Goal: Task Accomplishment & Management: Manage account settings

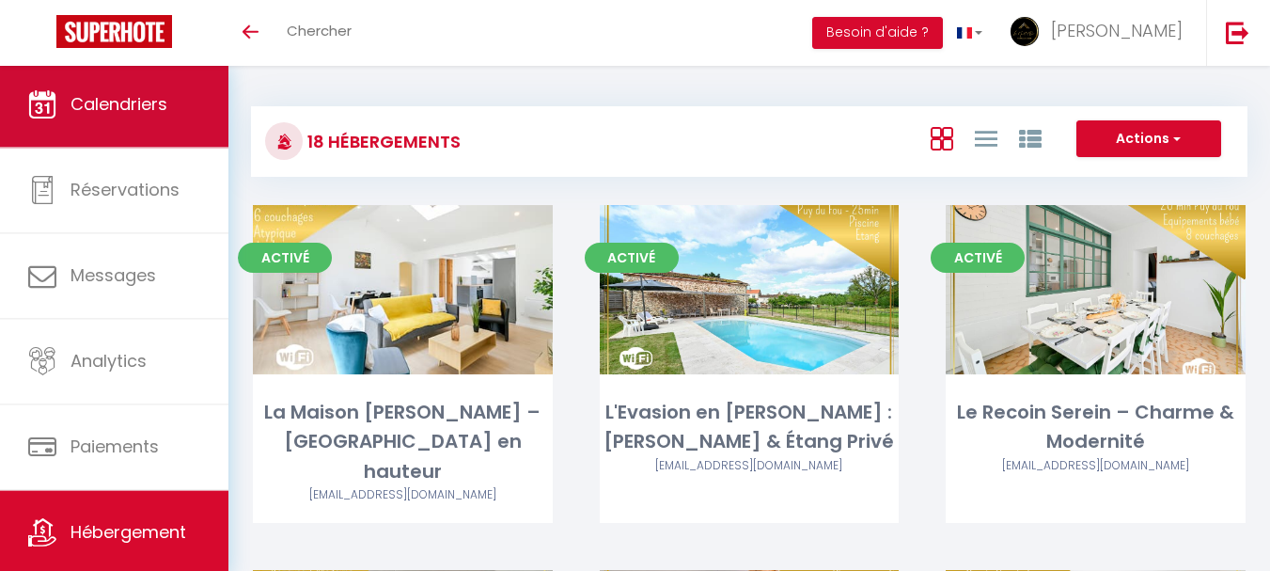
click at [125, 106] on span "Calendriers" at bounding box center [119, 104] width 97 height 24
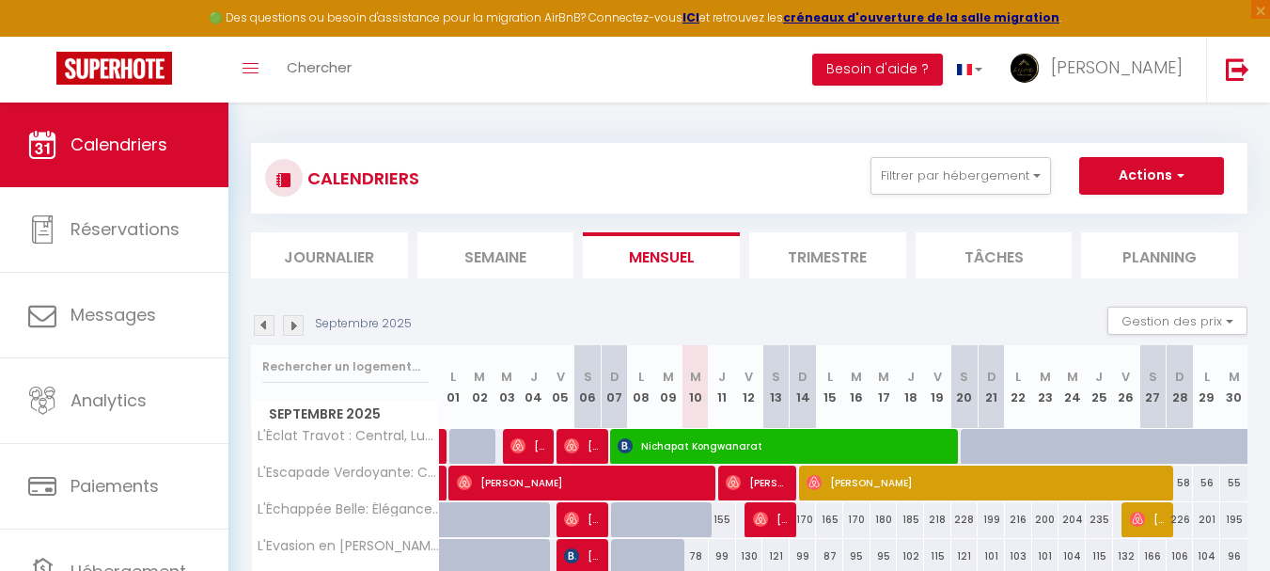
scroll to position [94, 0]
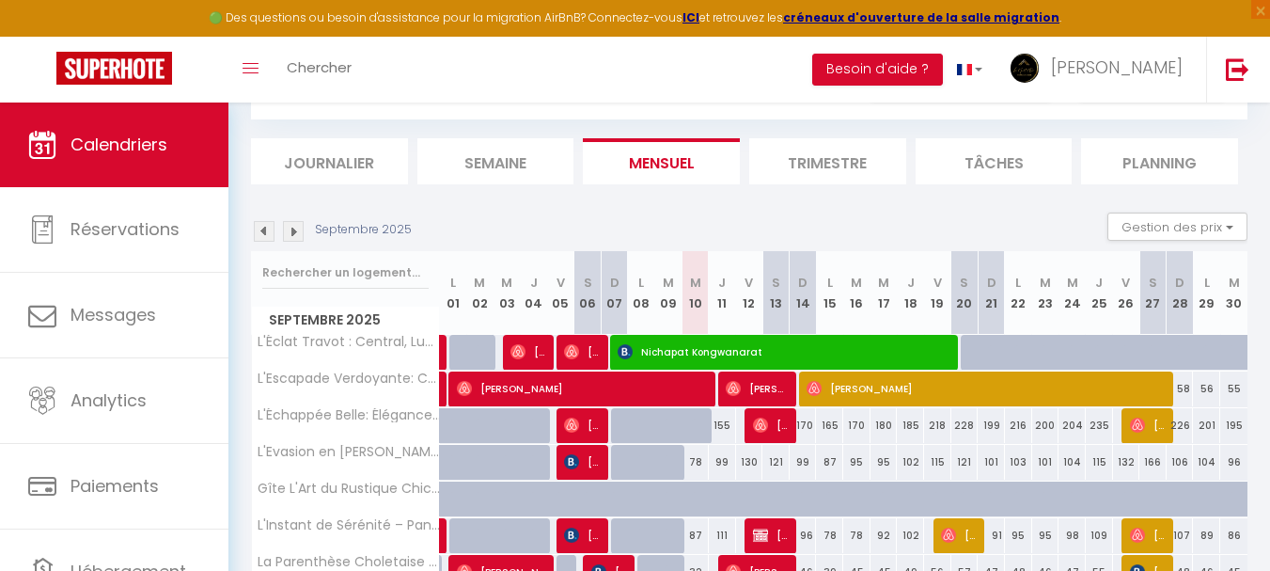
click at [257, 228] on img at bounding box center [264, 231] width 21 height 21
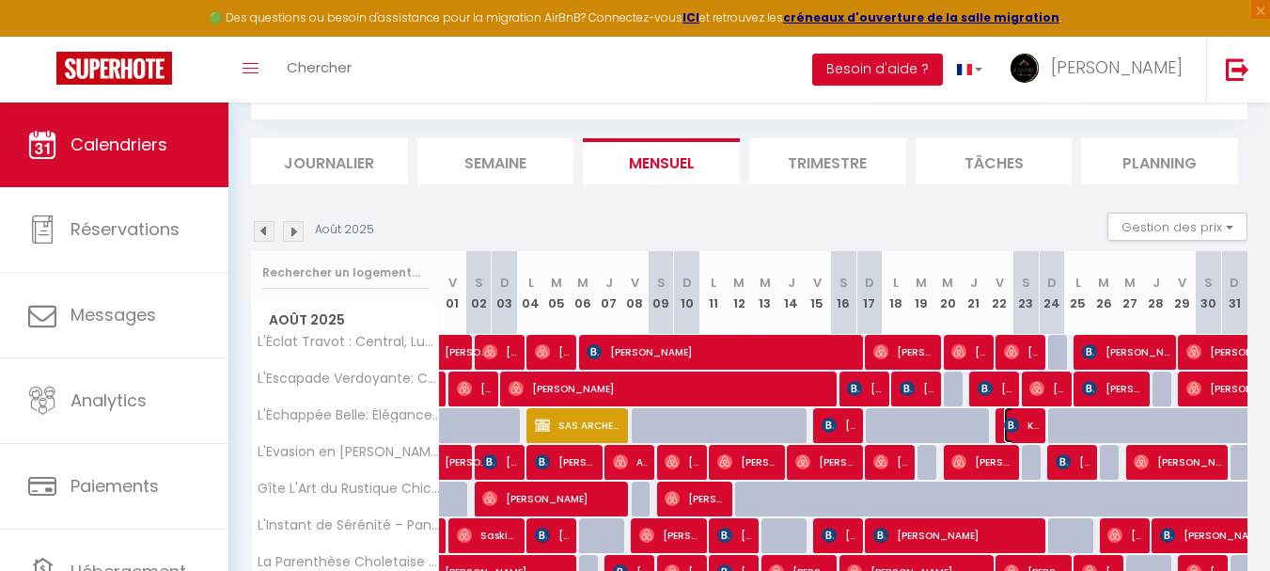
click at [1021, 428] on span "Kirsty-[PERSON_NAME]" at bounding box center [1021, 425] width 35 height 36
select select "OK"
select select "0"
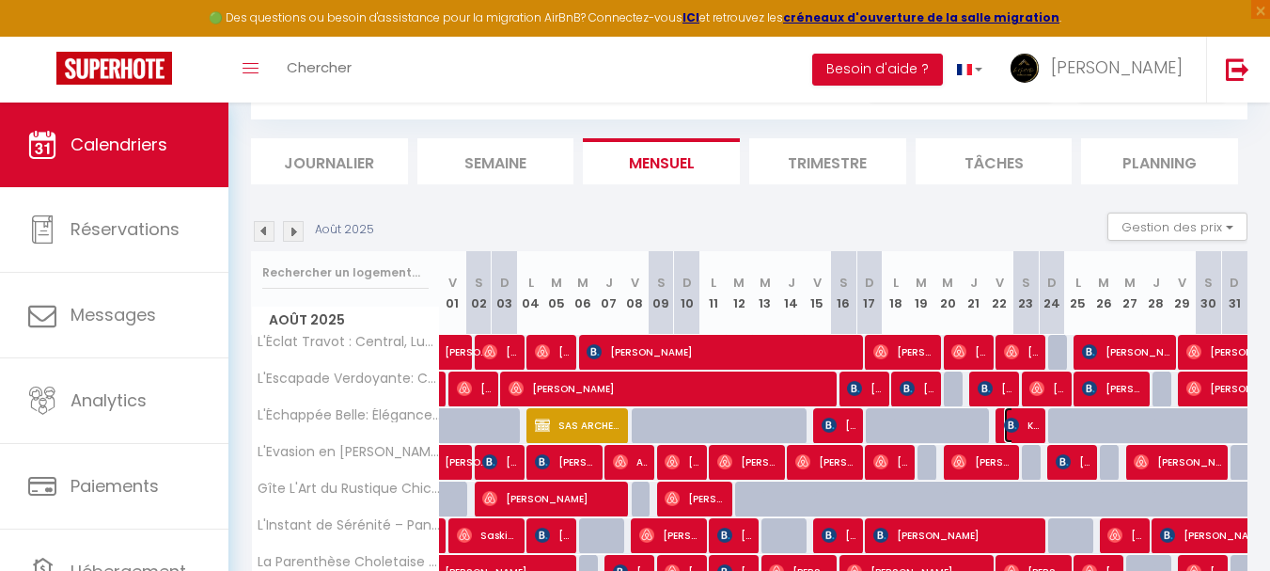
select select "1"
select select
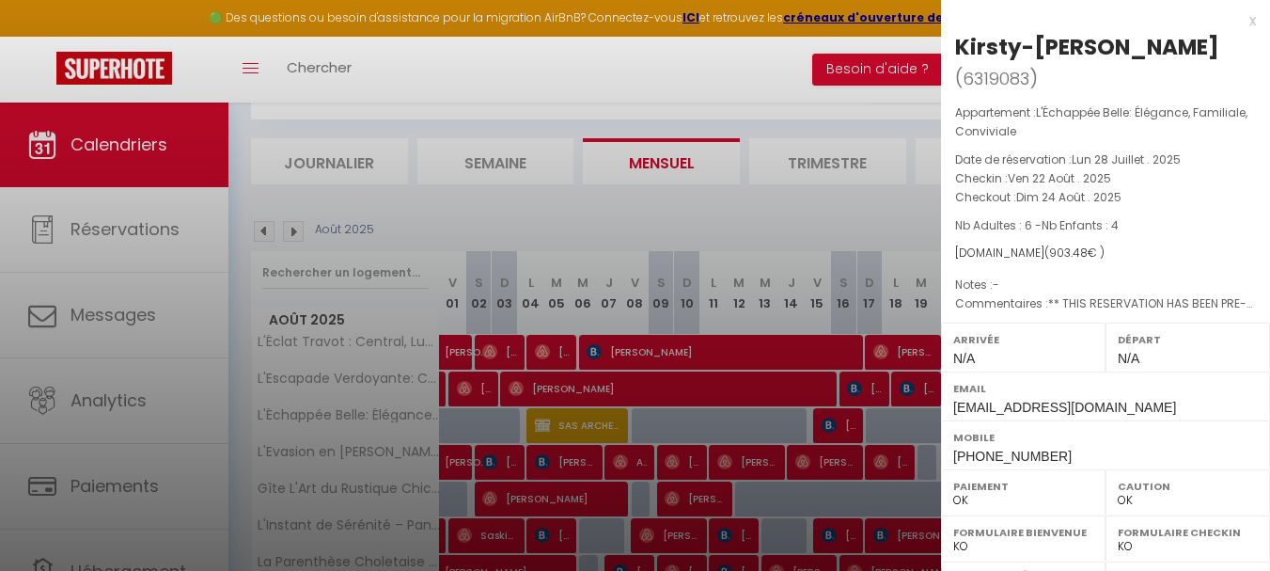
select select "47392"
click at [1238, 20] on div "x" at bounding box center [1098, 20] width 315 height 23
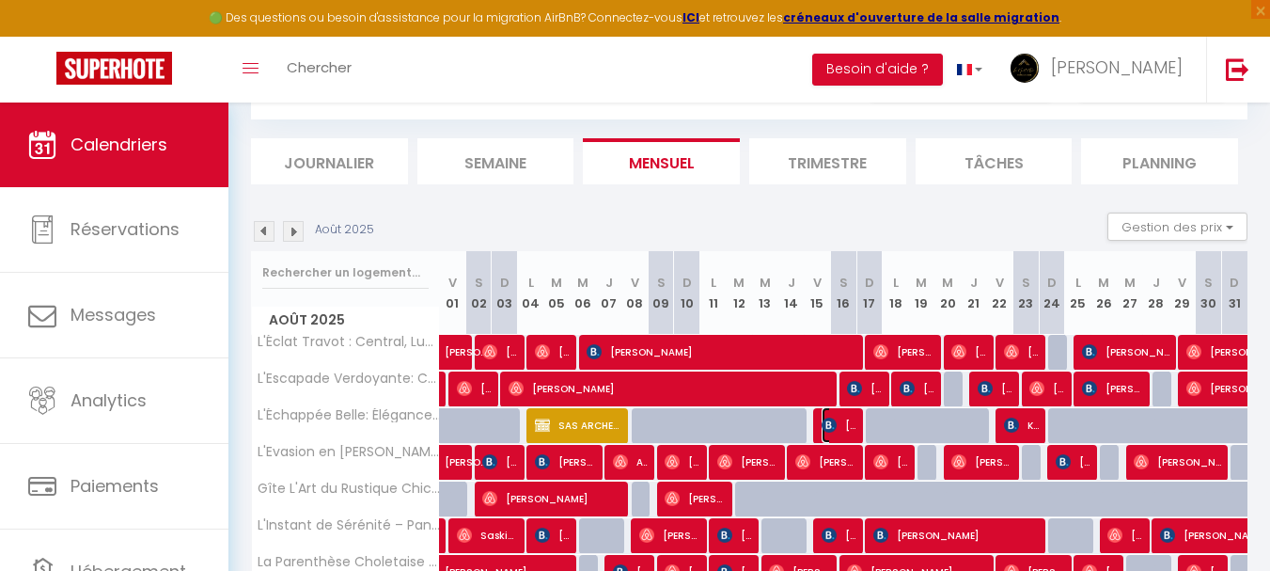
click at [829, 432] on img at bounding box center [829, 424] width 15 height 15
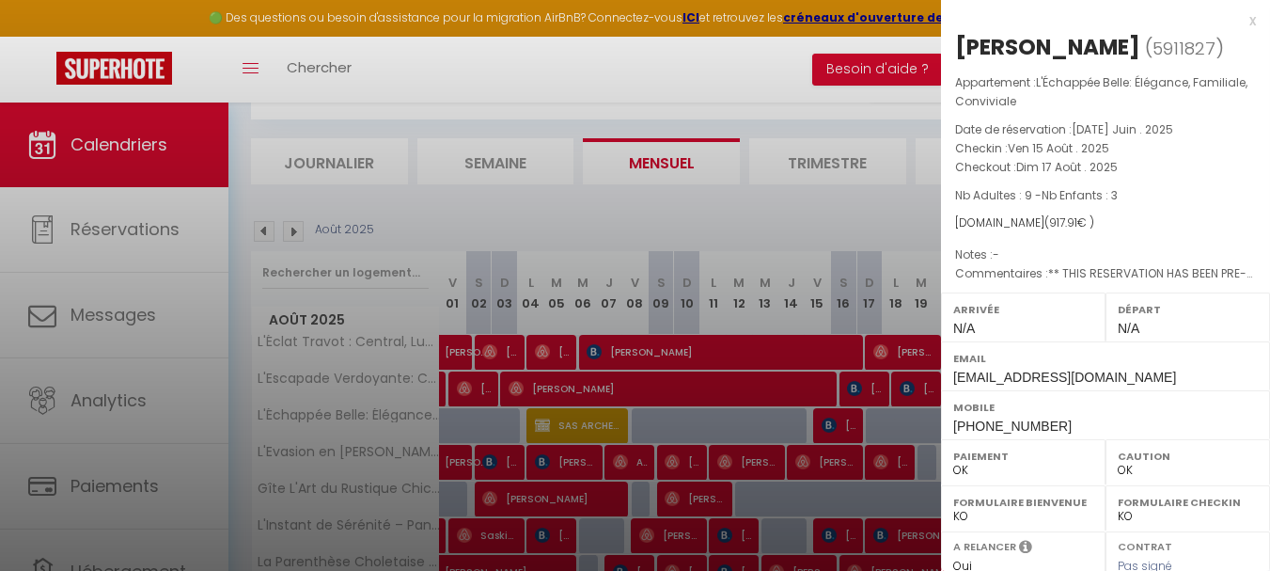
click at [1241, 26] on div "x" at bounding box center [1098, 20] width 315 height 23
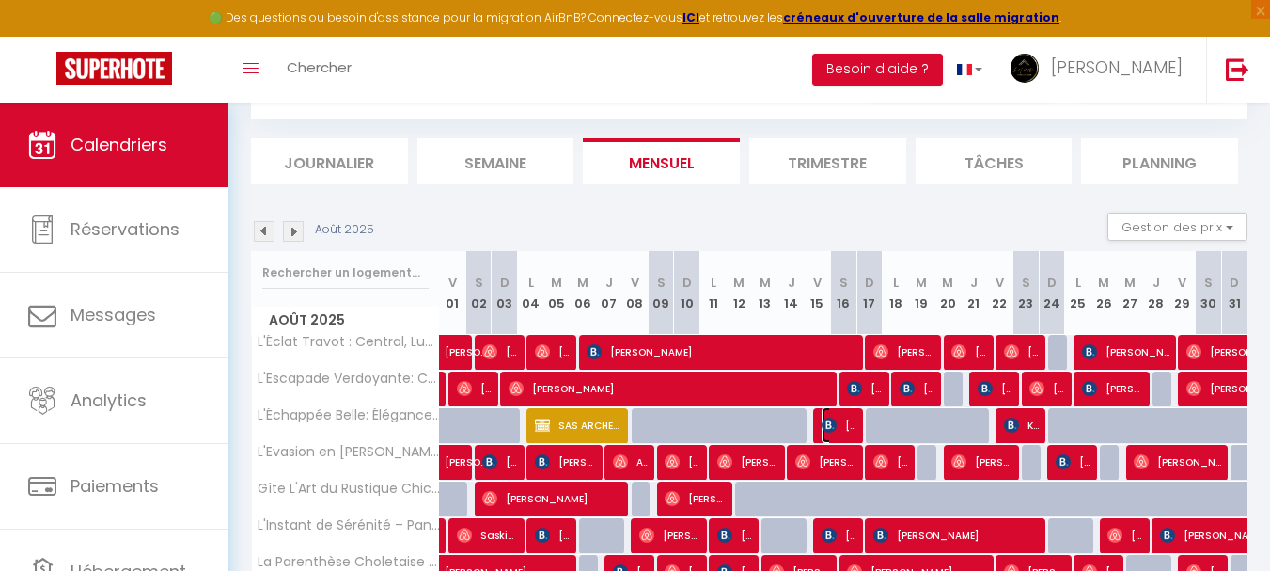
click at [840, 417] on span "[PERSON_NAME]" at bounding box center [839, 425] width 35 height 36
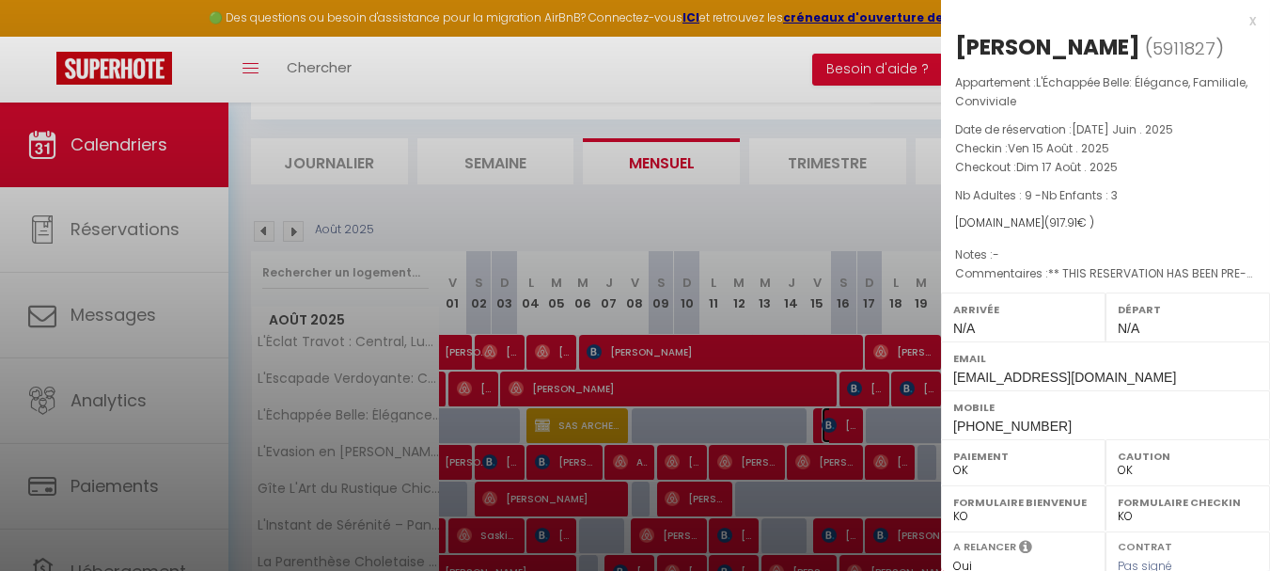
scroll to position [324, 0]
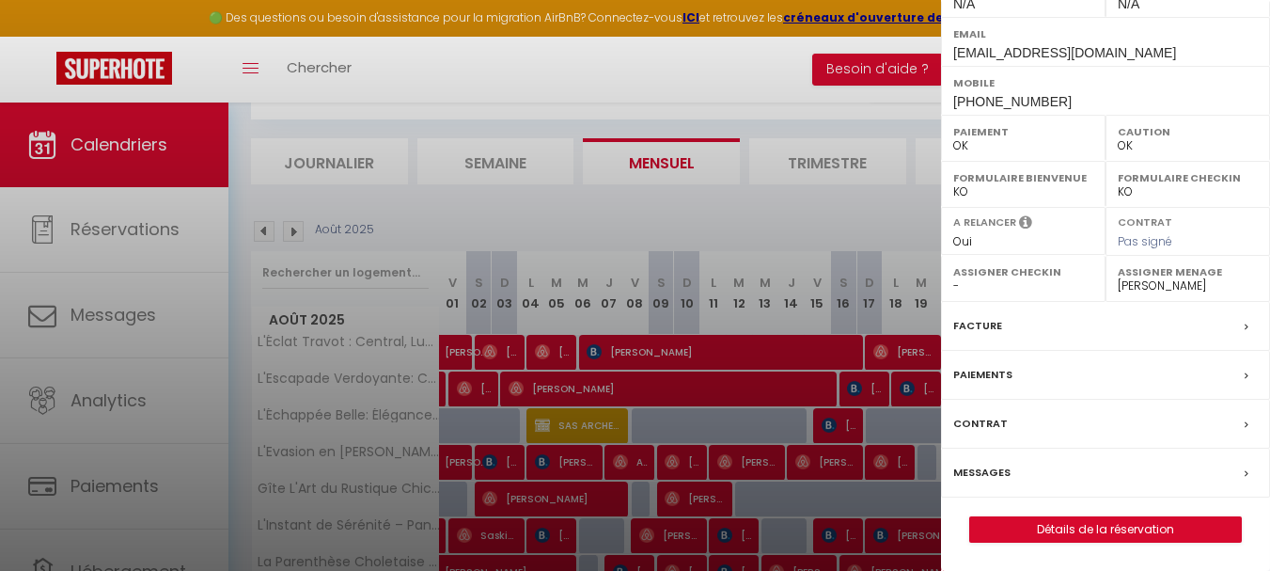
click at [971, 473] on label "Messages" at bounding box center [981, 473] width 57 height 20
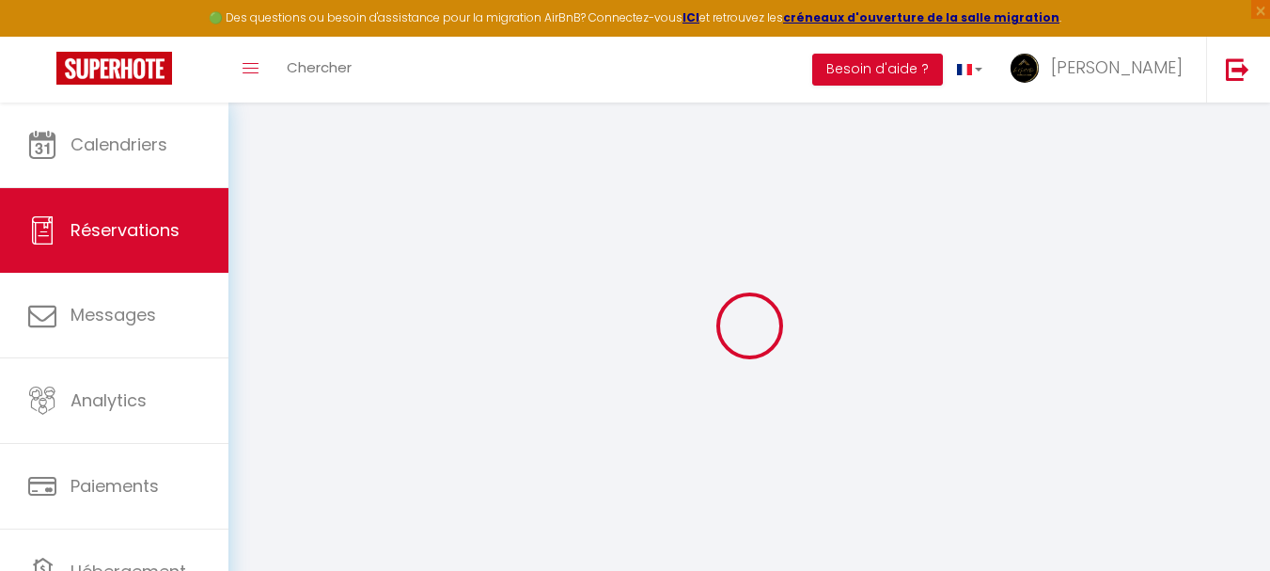
select select
checkbox input "false"
select select
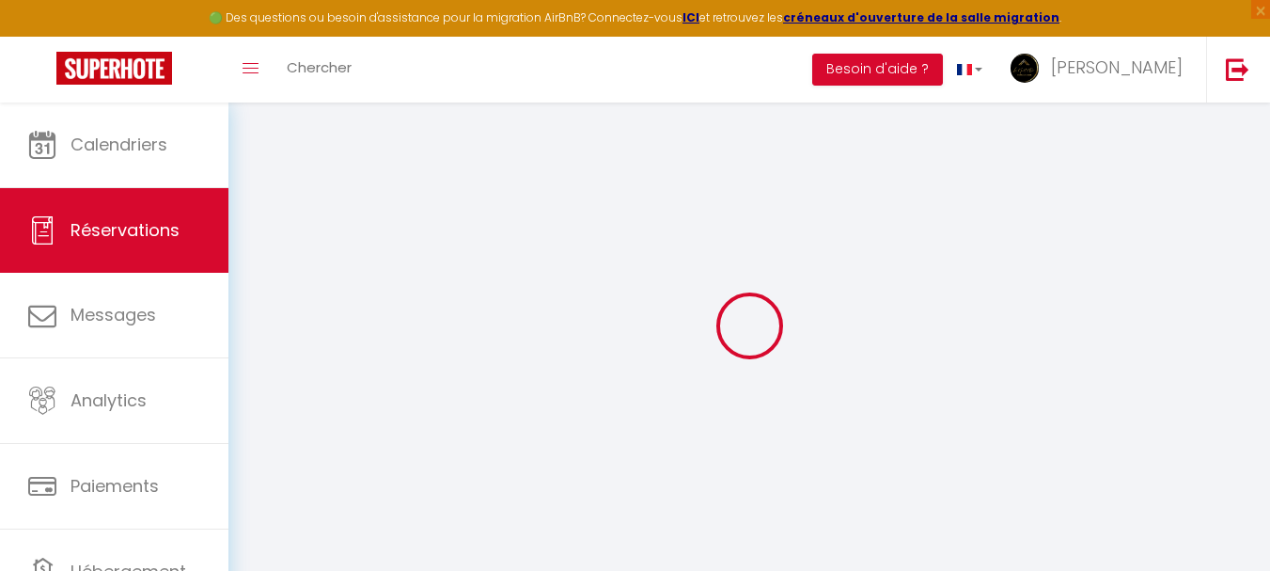
checkbox input "false"
type textarea "** THIS RESERVATION HAS BEEN PRE-PAID ** BOOKING NOTE : Payment charge is EUR 1…"
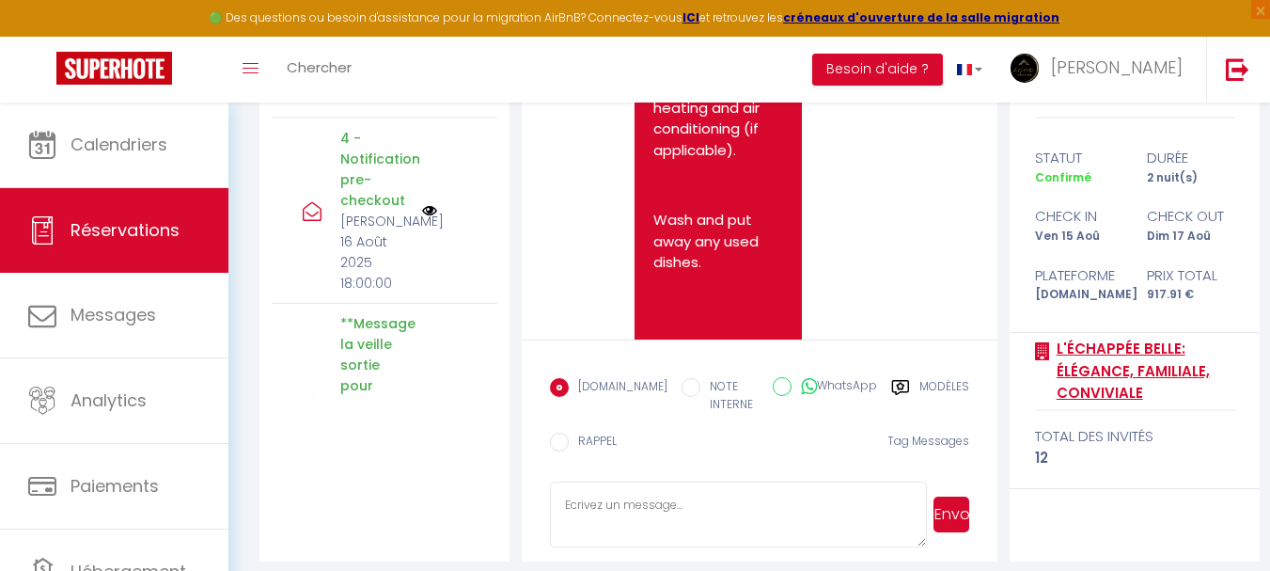
scroll to position [301, 0]
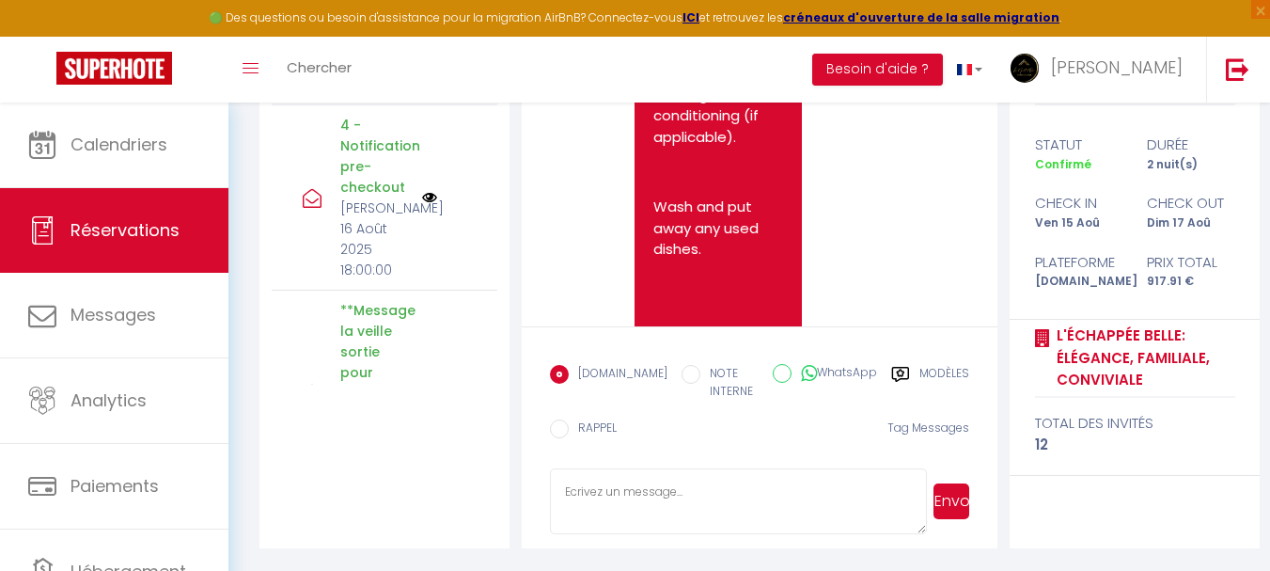
click at [799, 368] on label "WhatsApp" at bounding box center [835, 374] width 86 height 21
click at [792, 368] on input "WhatsApp" at bounding box center [782, 373] width 19 height 19
radio input "true"
radio input "false"
click at [953, 508] on button "Envoyer" at bounding box center [952, 501] width 36 height 36
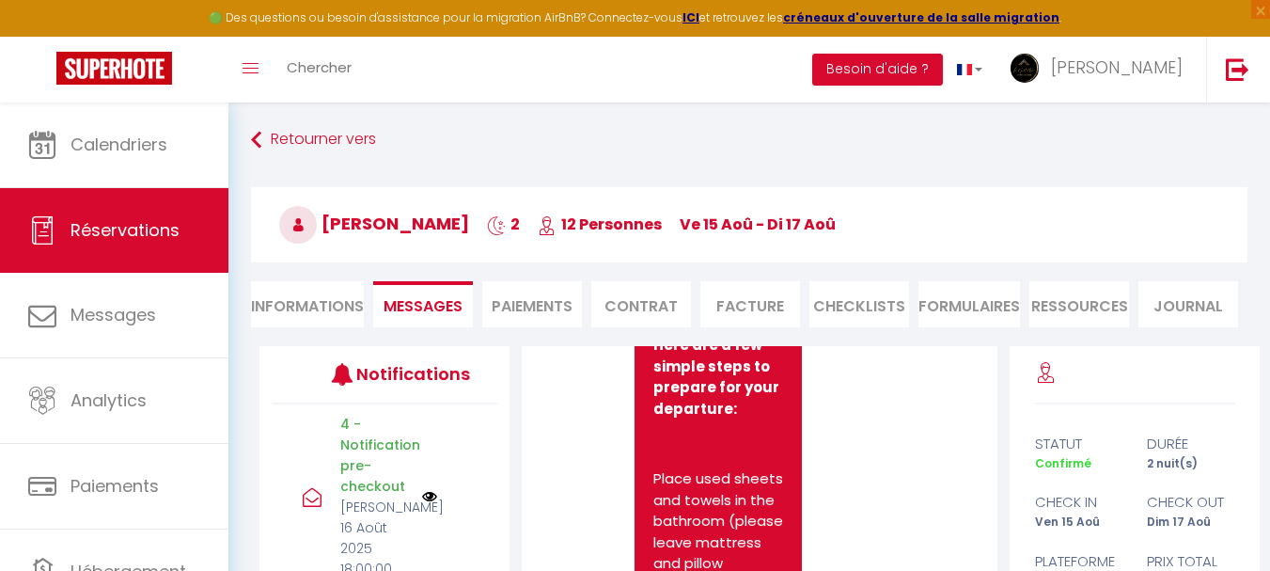
scroll to position [0, 0]
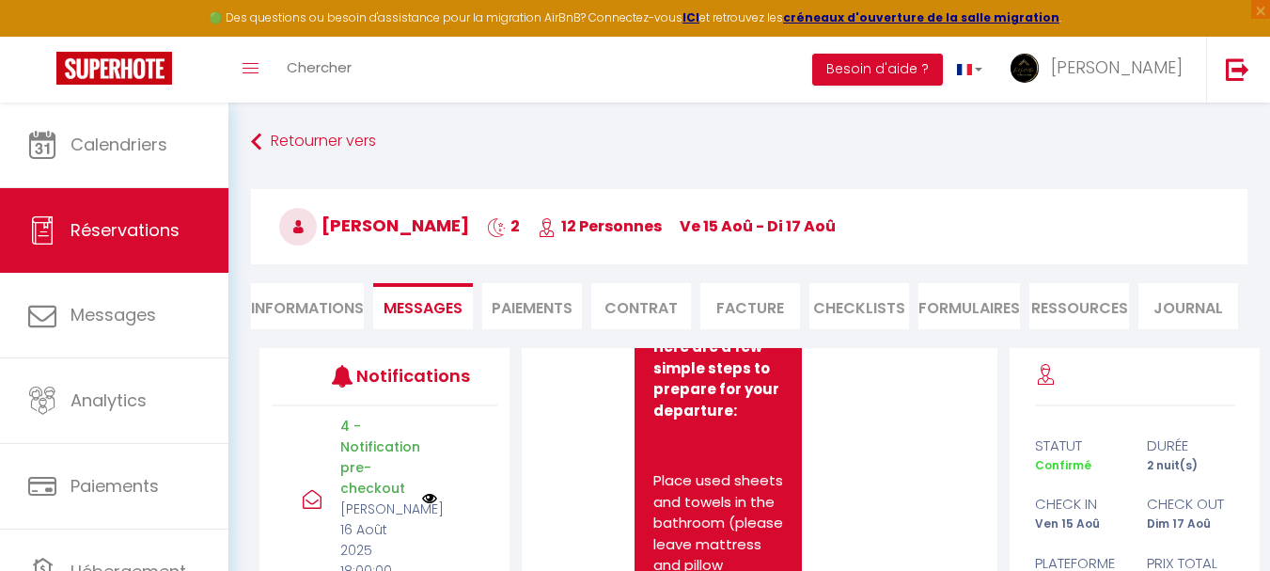
click at [314, 299] on li "Informations" at bounding box center [307, 306] width 113 height 46
select select
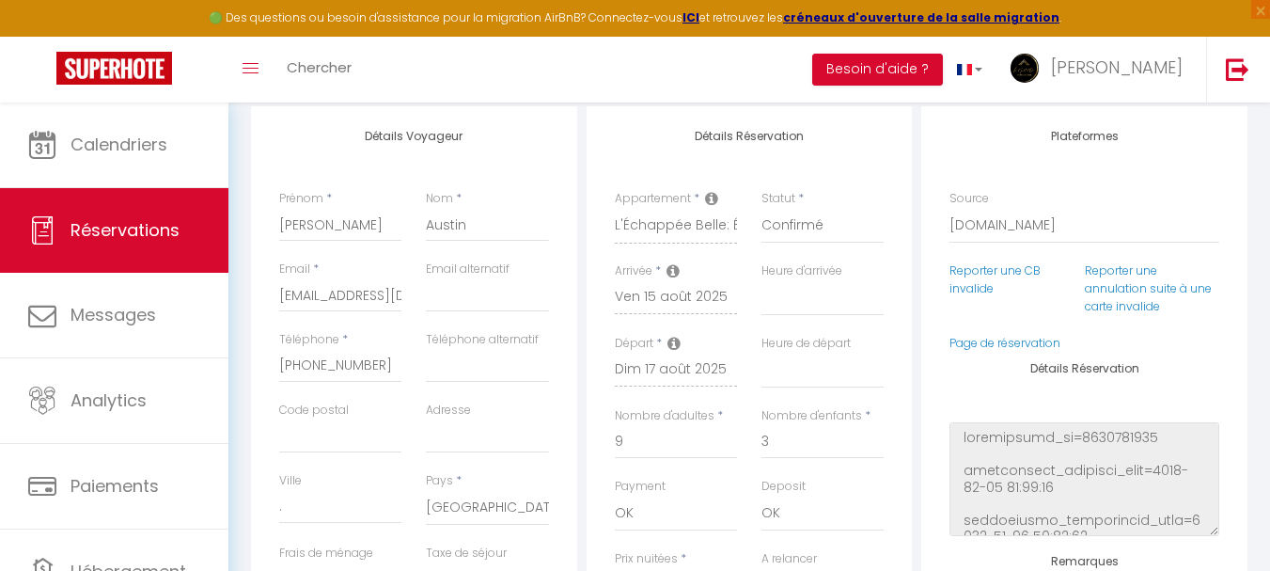
scroll to position [282, 0]
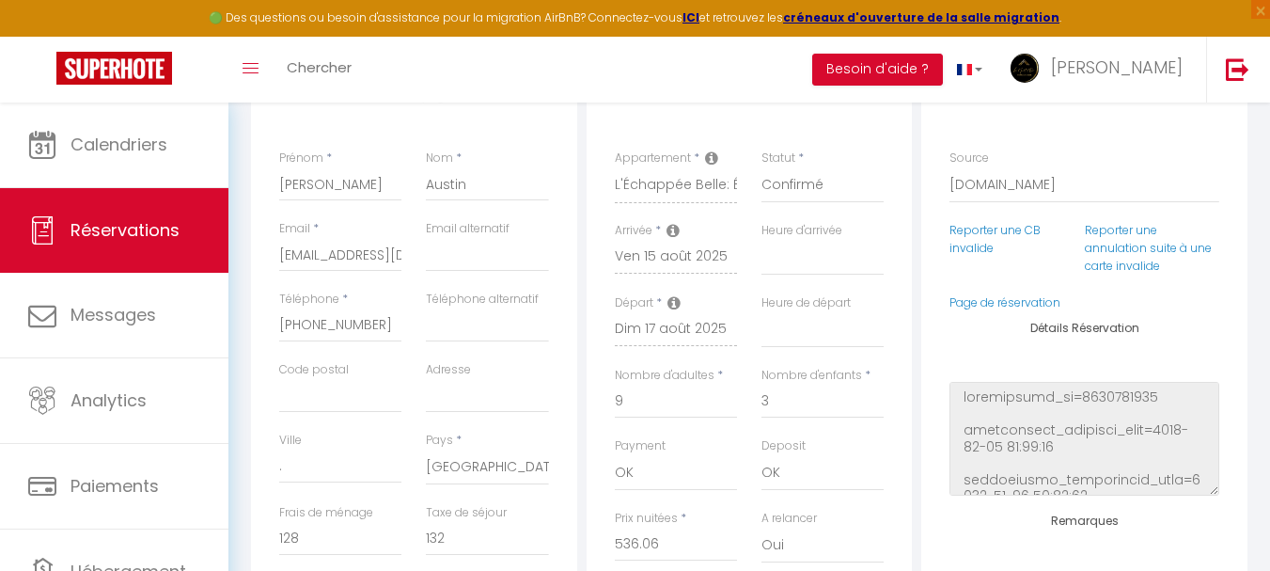
select select
checkbox input "false"
select select
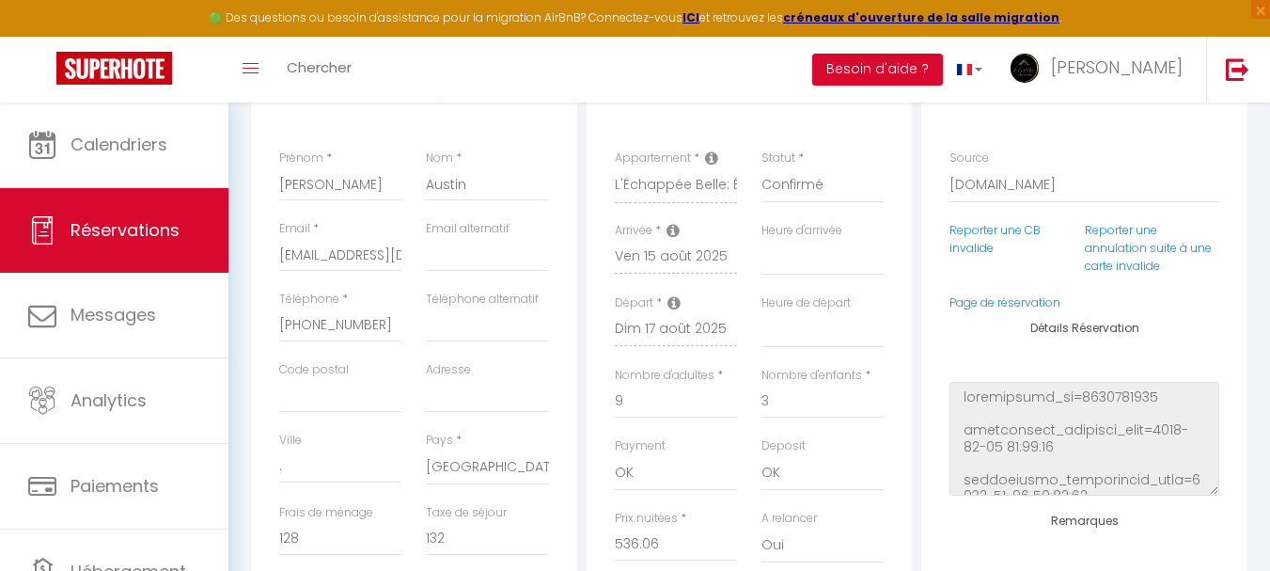
checkbox input "false"
select select
checkbox input "false"
select select
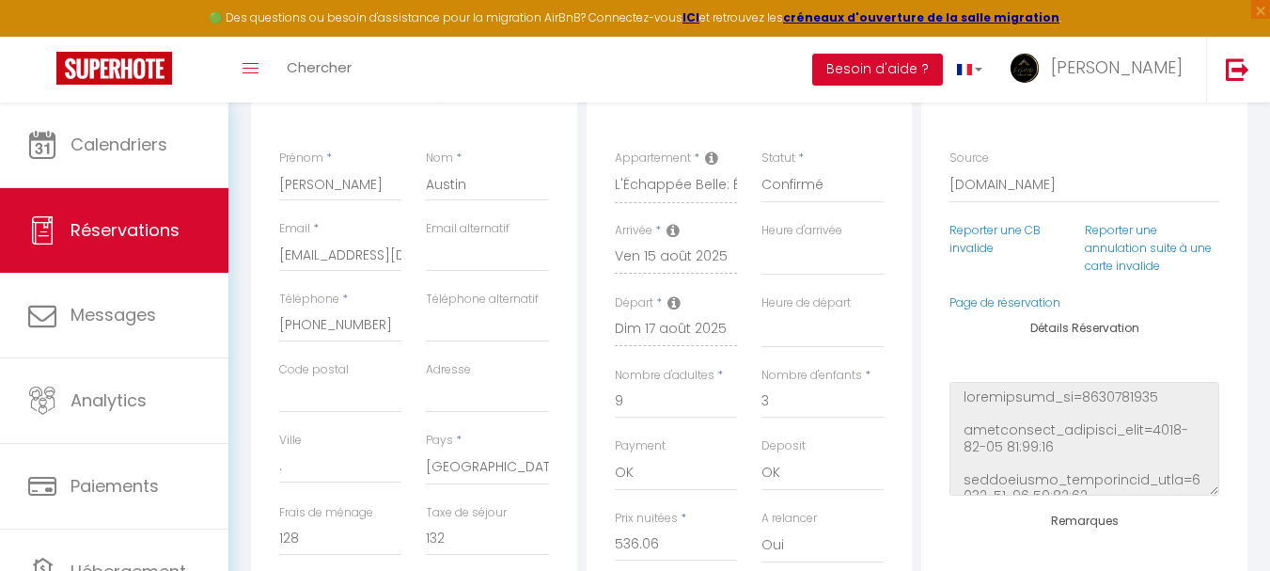
select select
checkbox input "false"
select select
checkbox input "false"
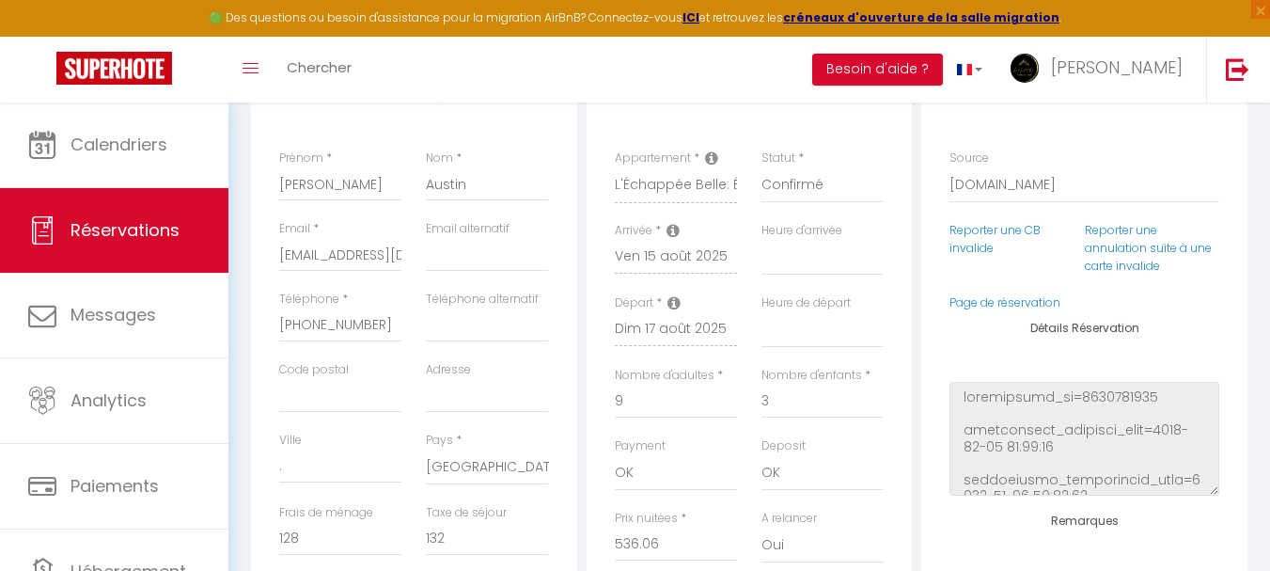
select select
checkbox input "false"
select select
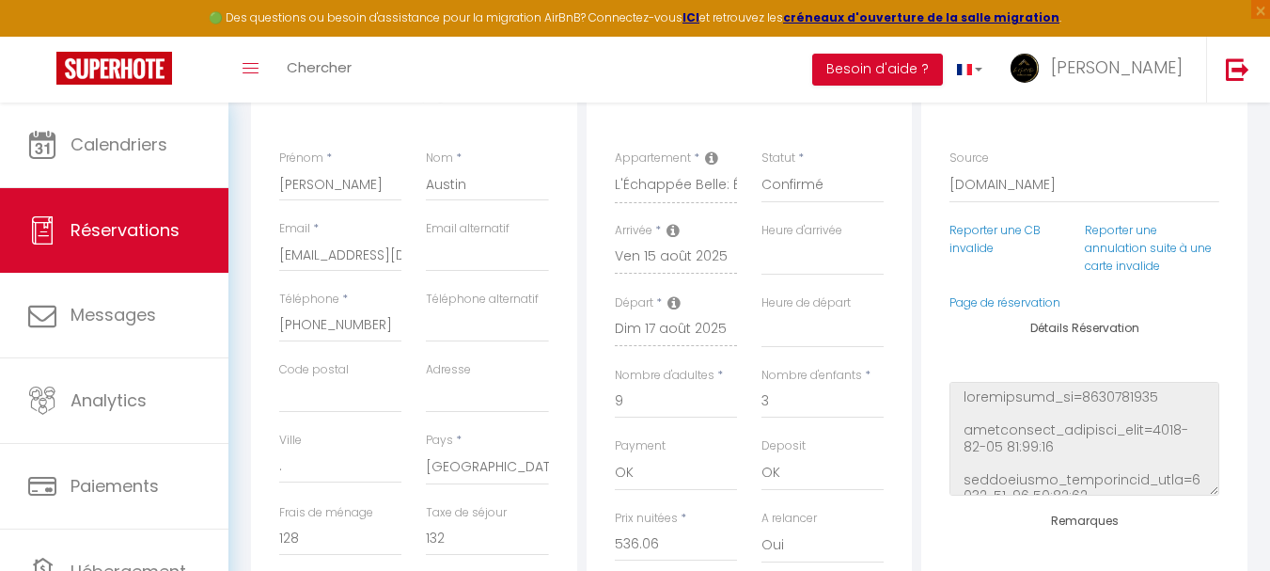
checkbox input "false"
select select
checkbox input "false"
select select
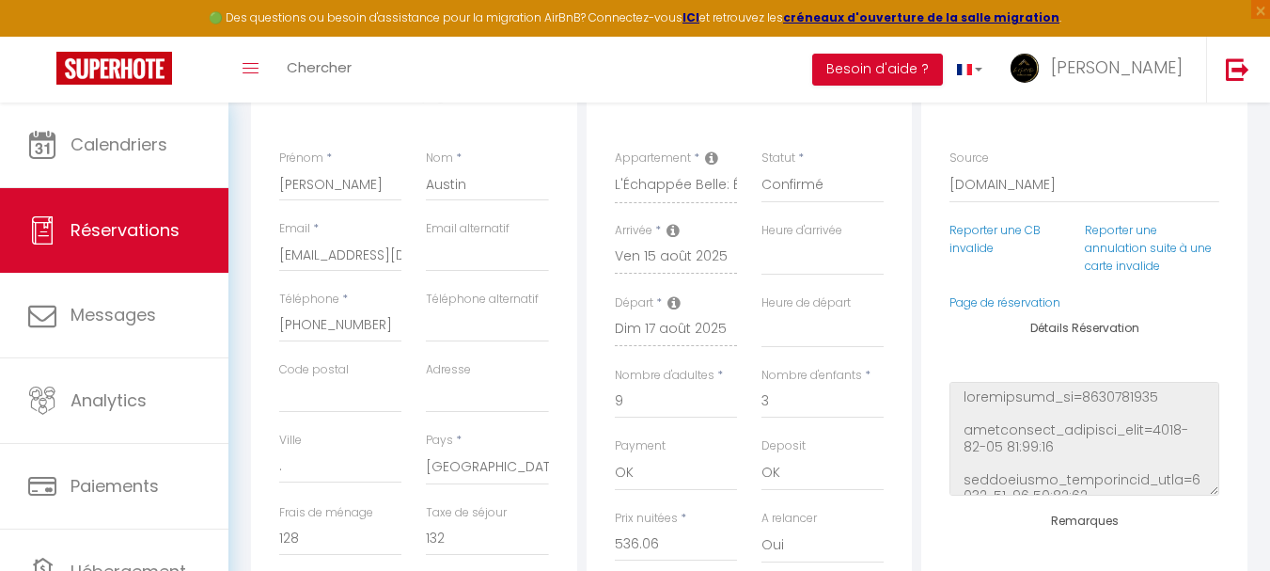
select select
checkbox input "false"
select select
checkbox input "false"
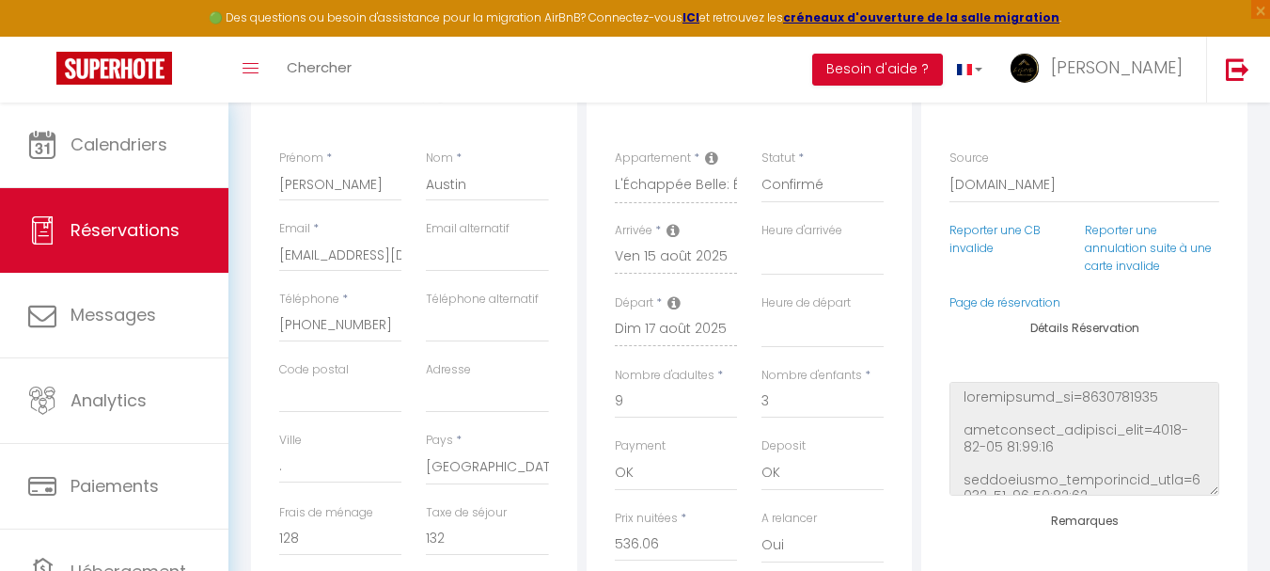
select select
checkbox input "false"
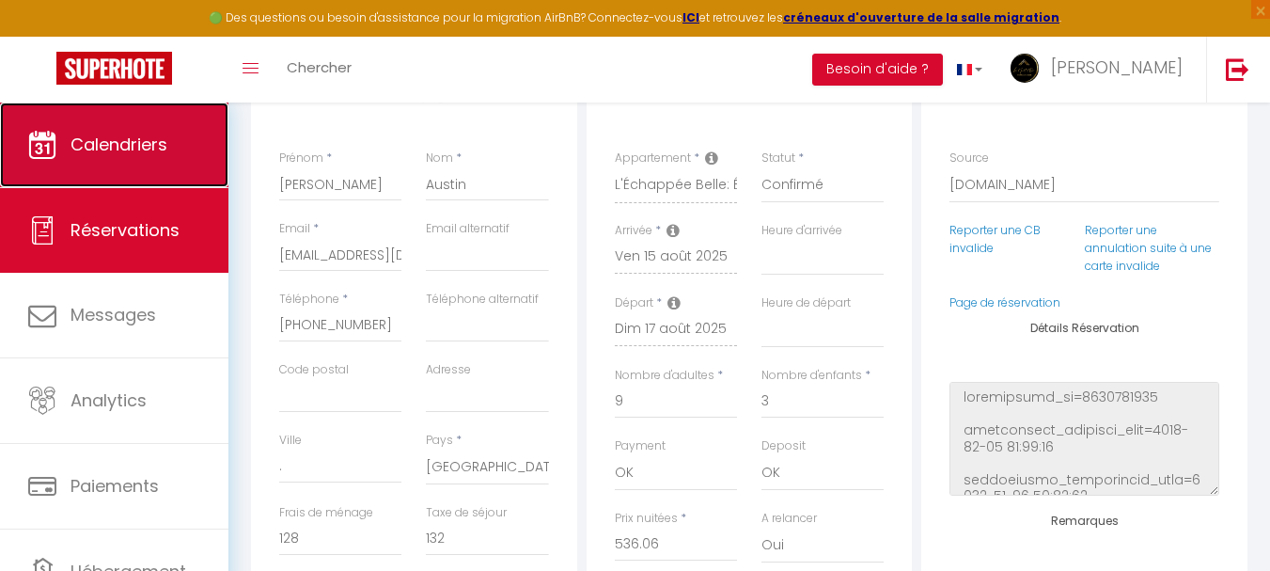
click at [144, 131] on link "Calendriers" at bounding box center [114, 144] width 228 height 85
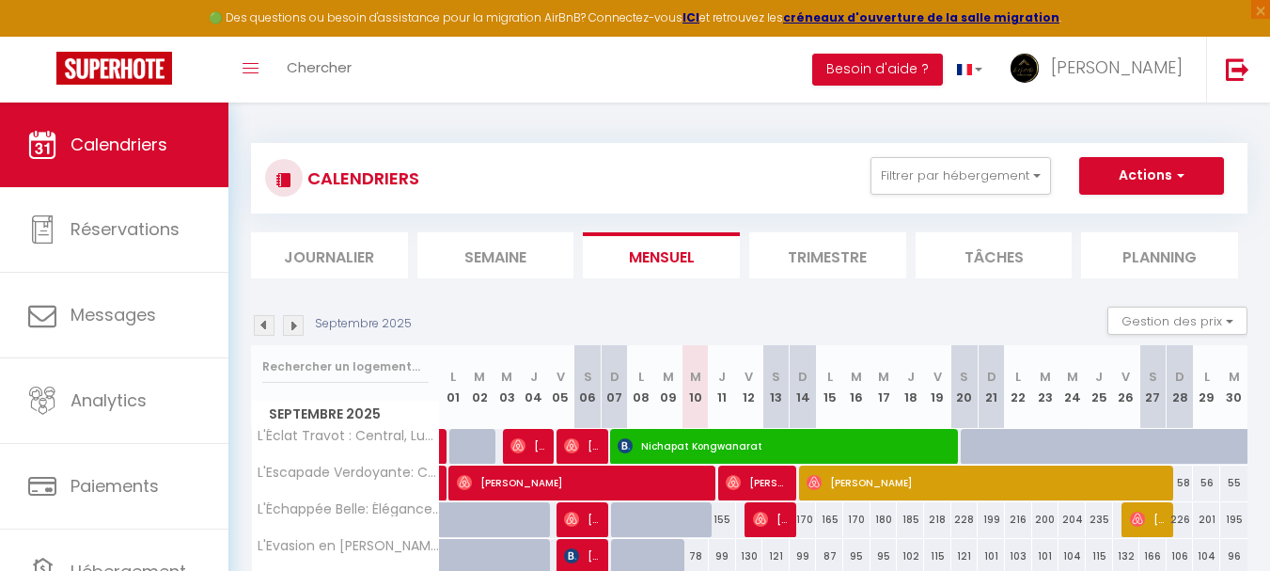
scroll to position [94, 0]
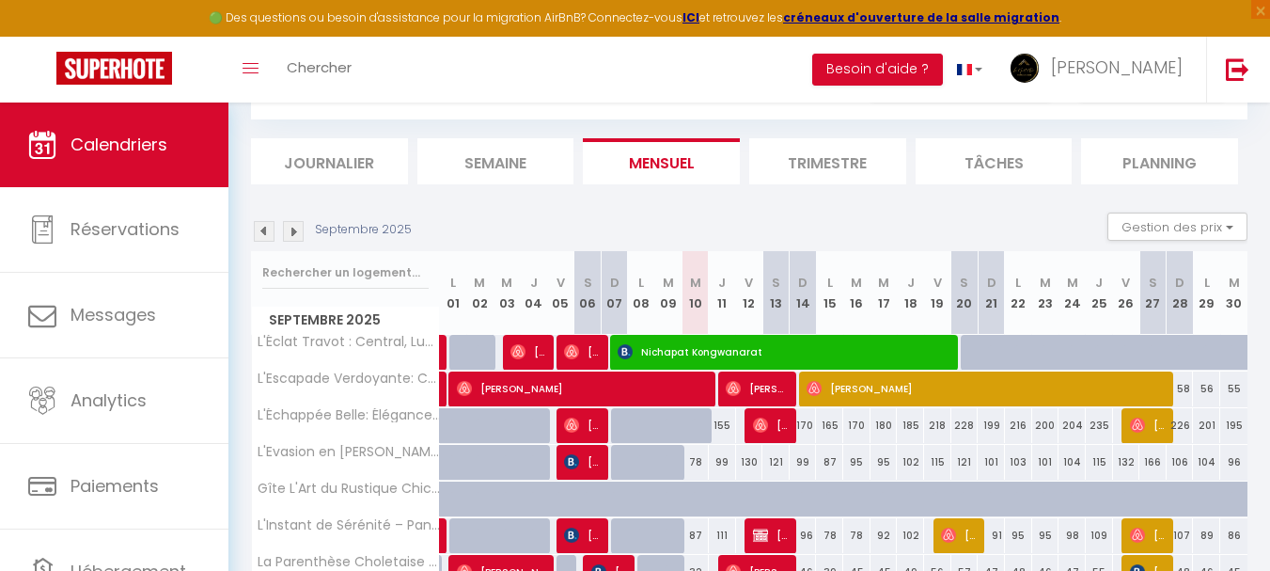
click at [269, 231] on img at bounding box center [264, 231] width 21 height 21
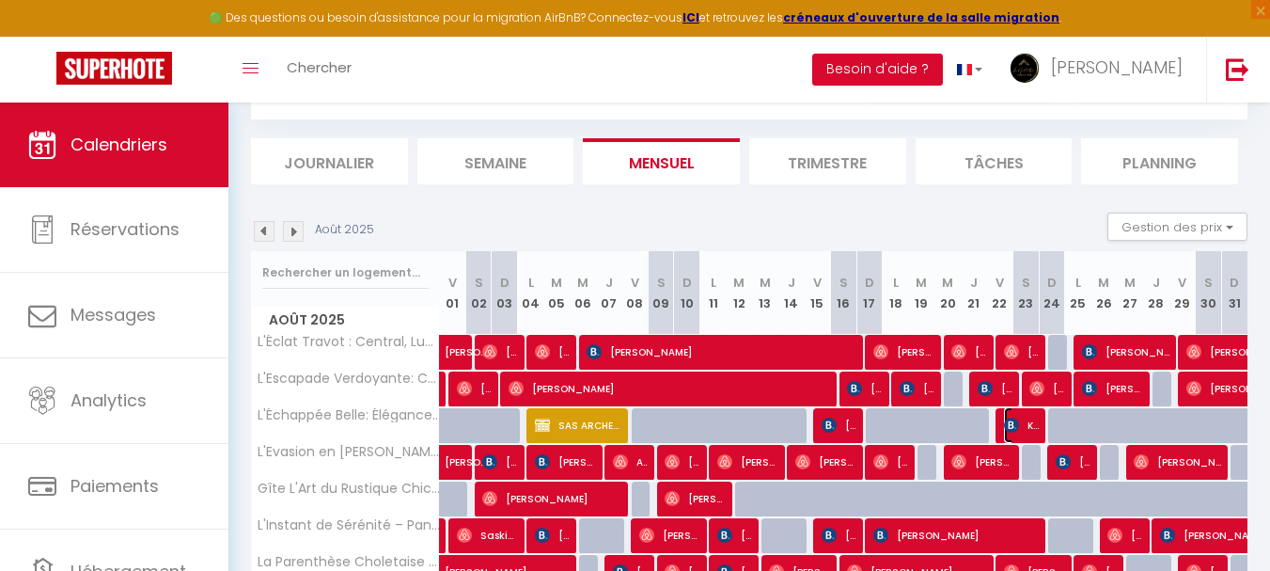
click at [1004, 423] on img at bounding box center [1011, 424] width 15 height 15
select select "OK"
select select "0"
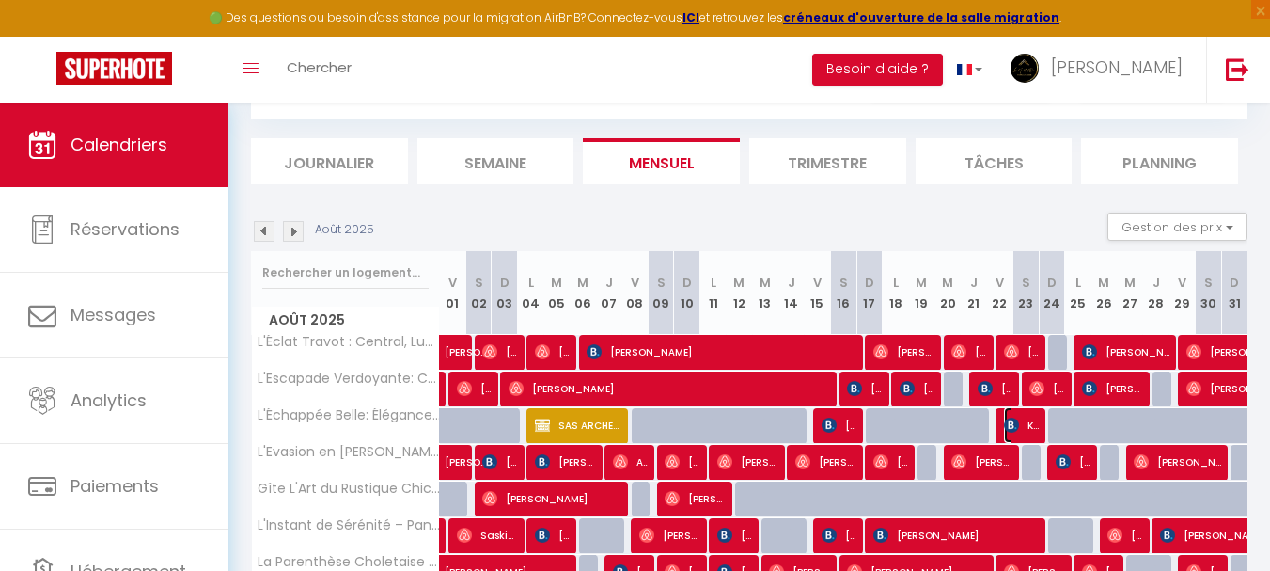
select select "1"
select select
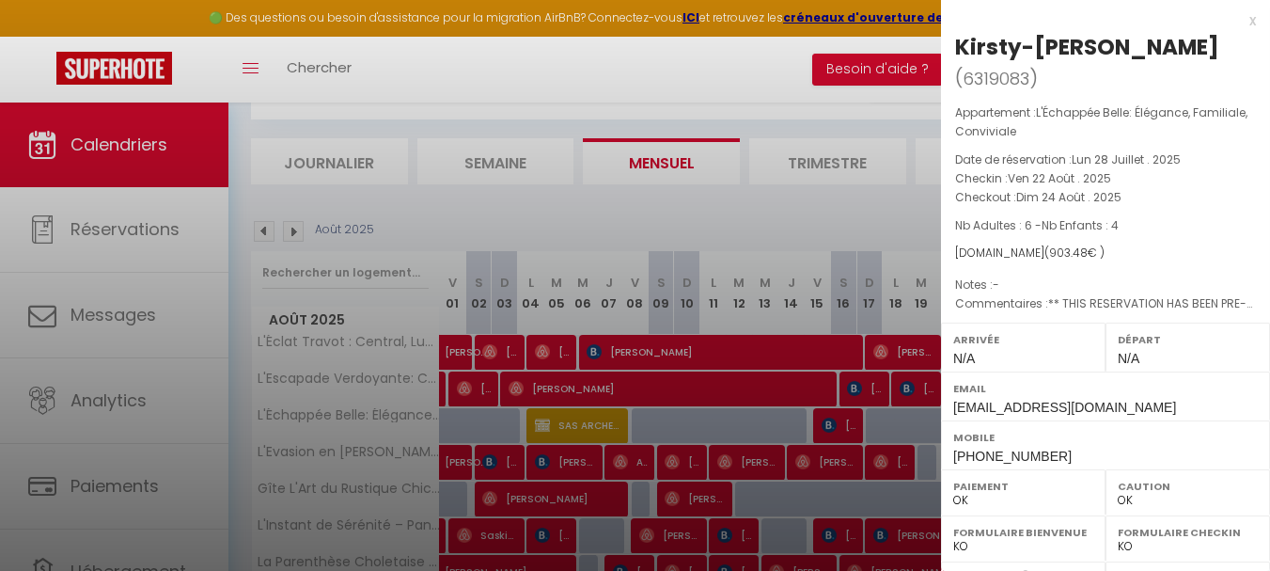
select select "47392"
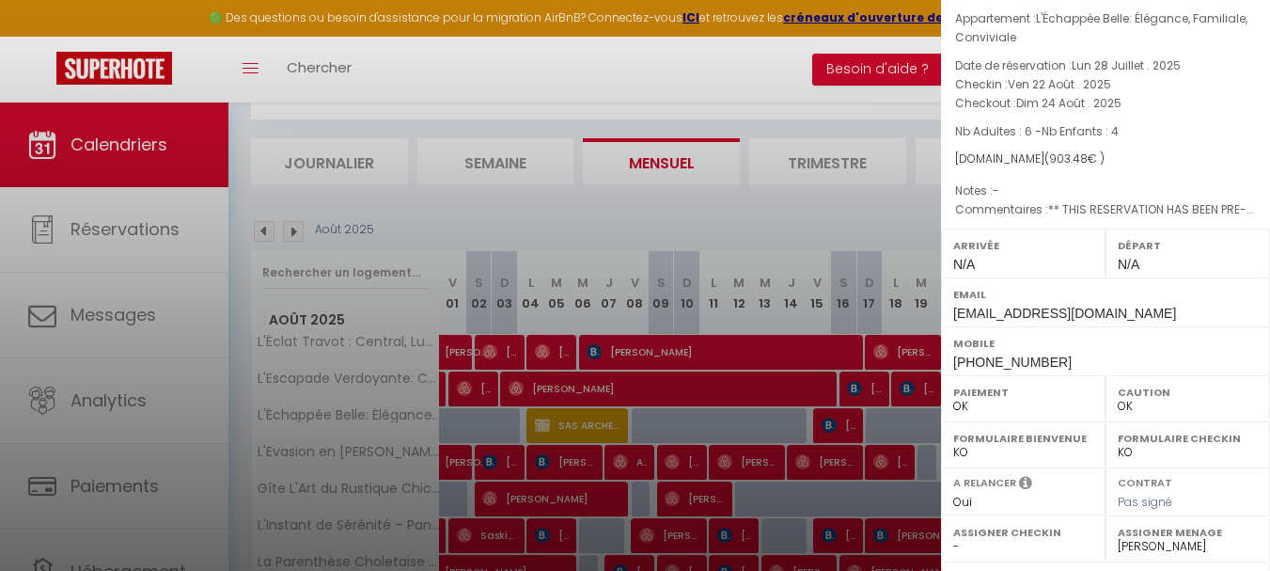
scroll to position [188, 0]
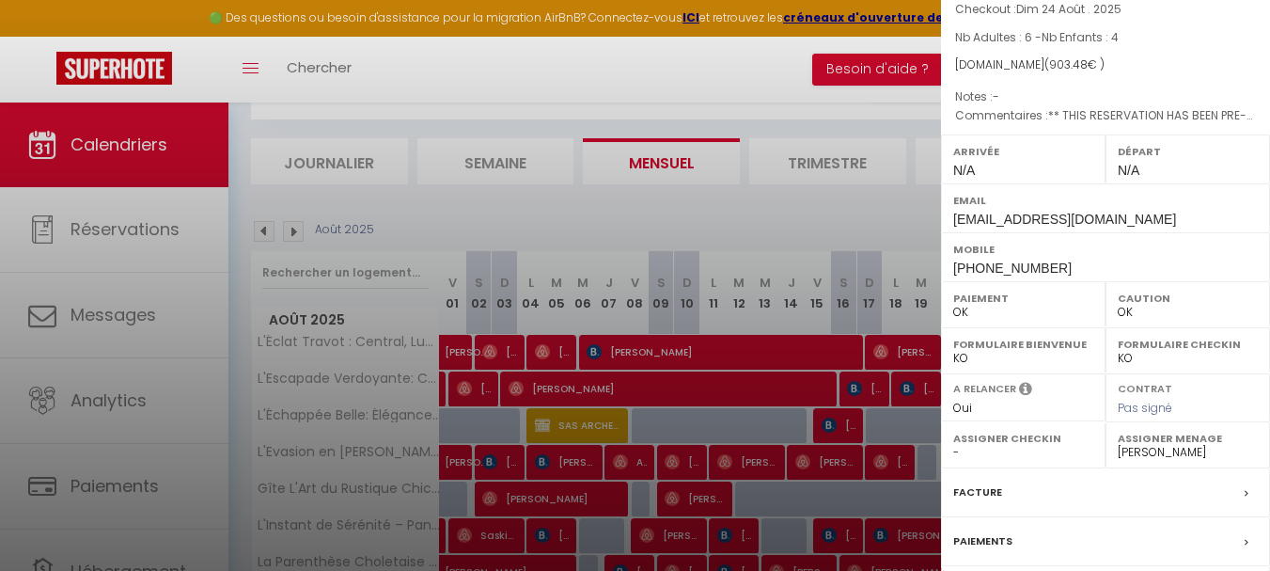
click at [875, 228] on div at bounding box center [635, 285] width 1270 height 571
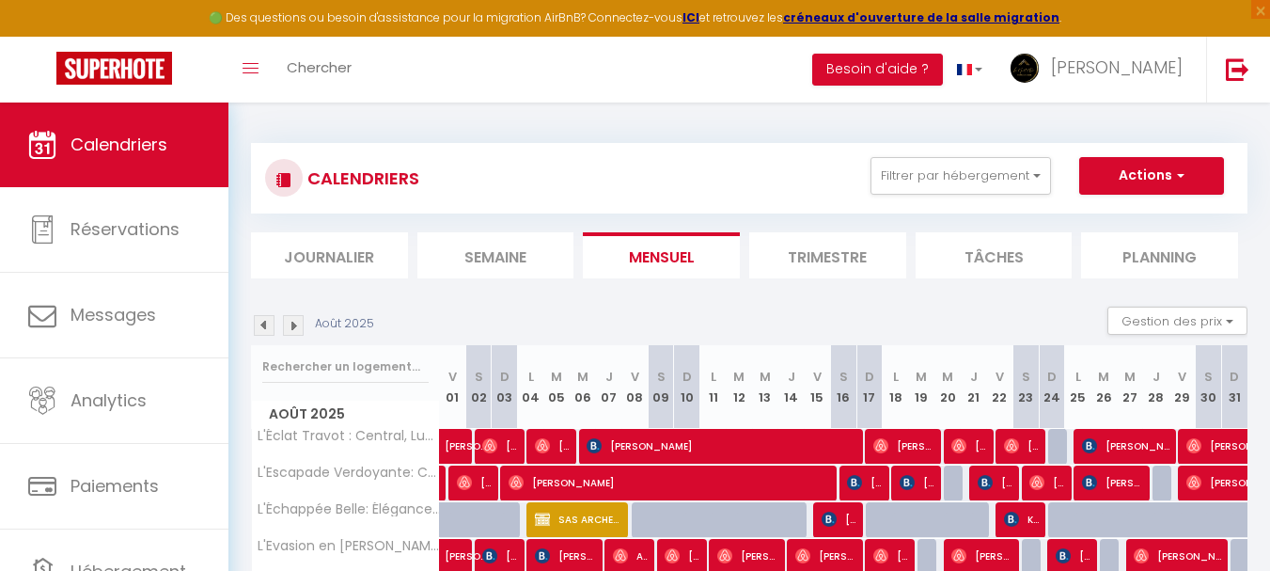
scroll to position [94, 0]
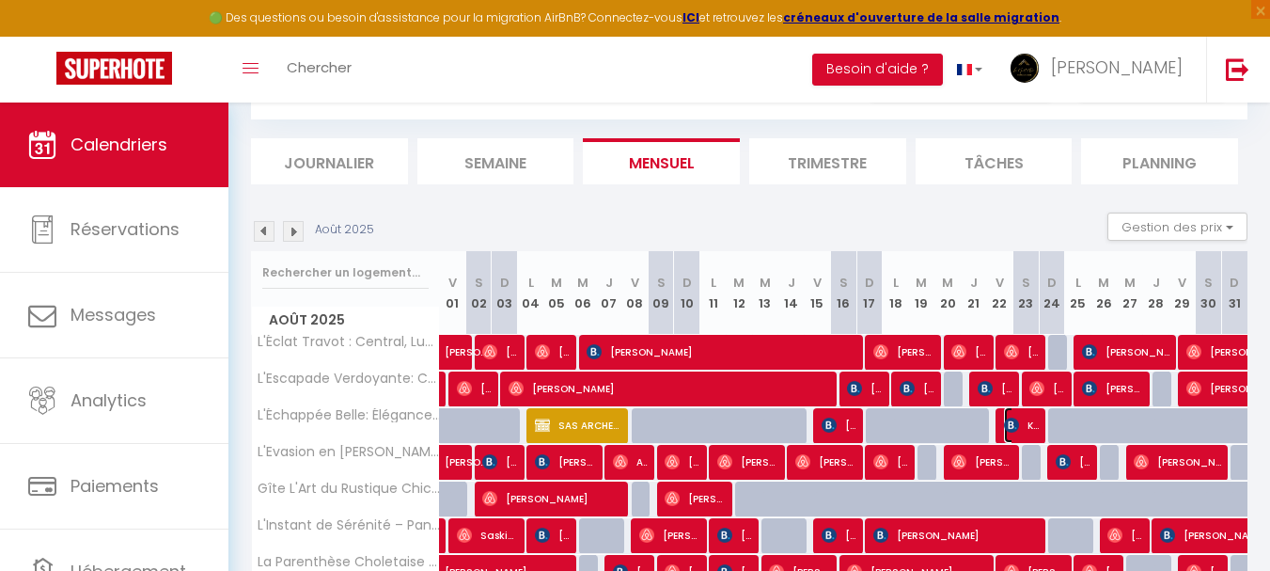
click at [1028, 416] on span "Kirsty-[PERSON_NAME]" at bounding box center [1021, 425] width 35 height 36
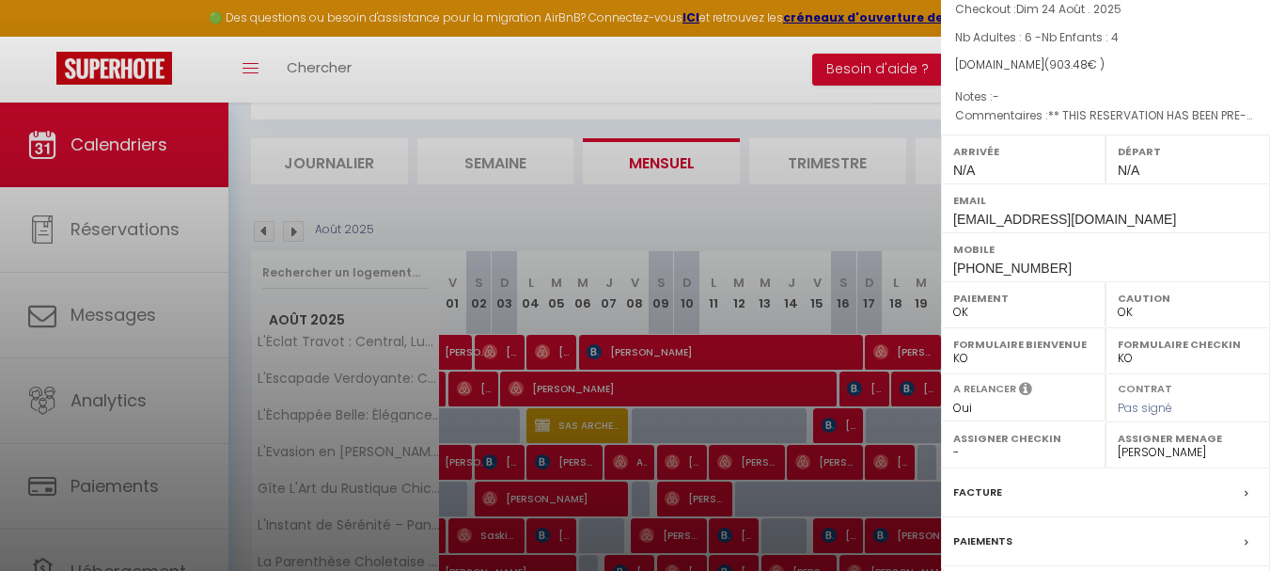
scroll to position [354, 0]
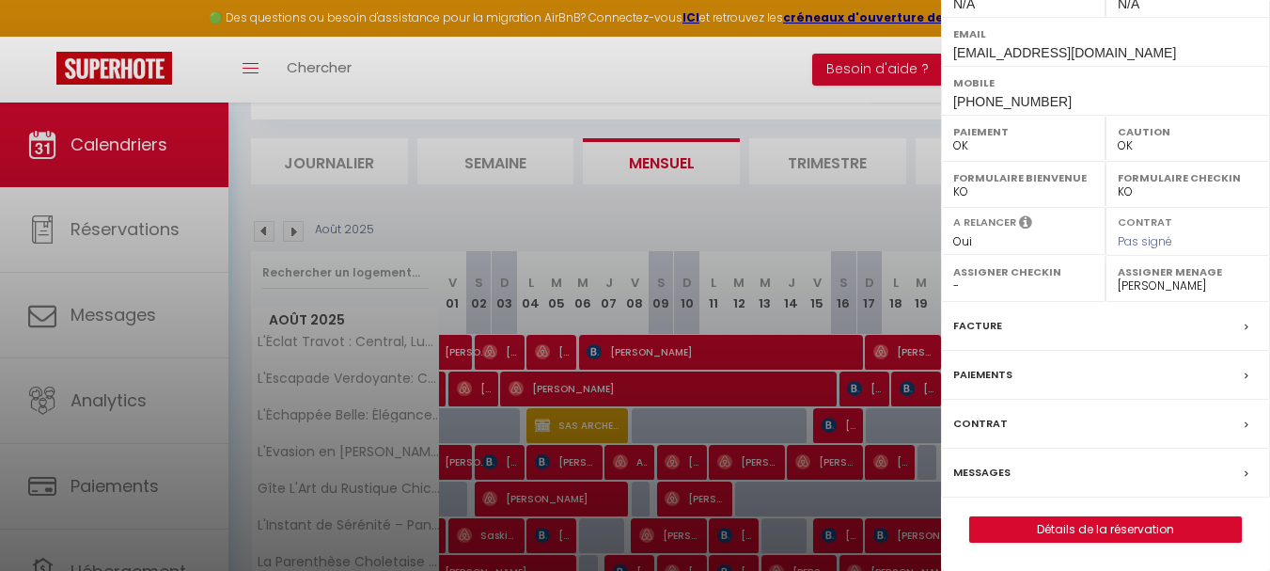
click at [993, 479] on label "Messages" at bounding box center [981, 473] width 57 height 20
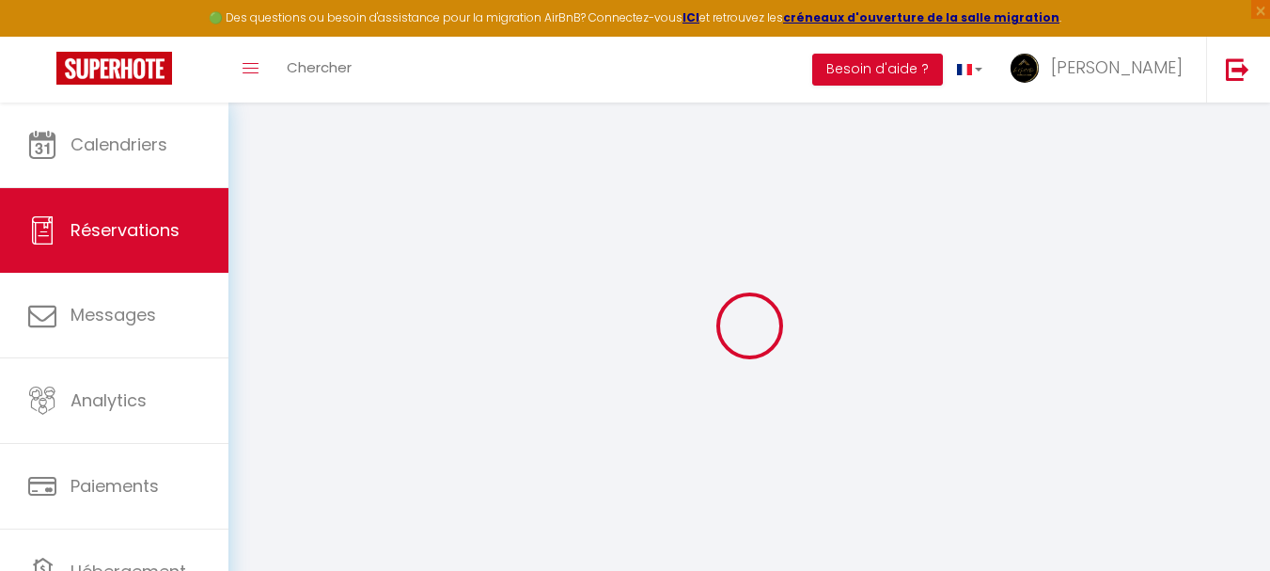
select select
checkbox input "false"
type textarea "** THIS RESERVATION HAS BEEN PRE-PAID ** BOOKING NOTE : Payment charge is EUR 1…"
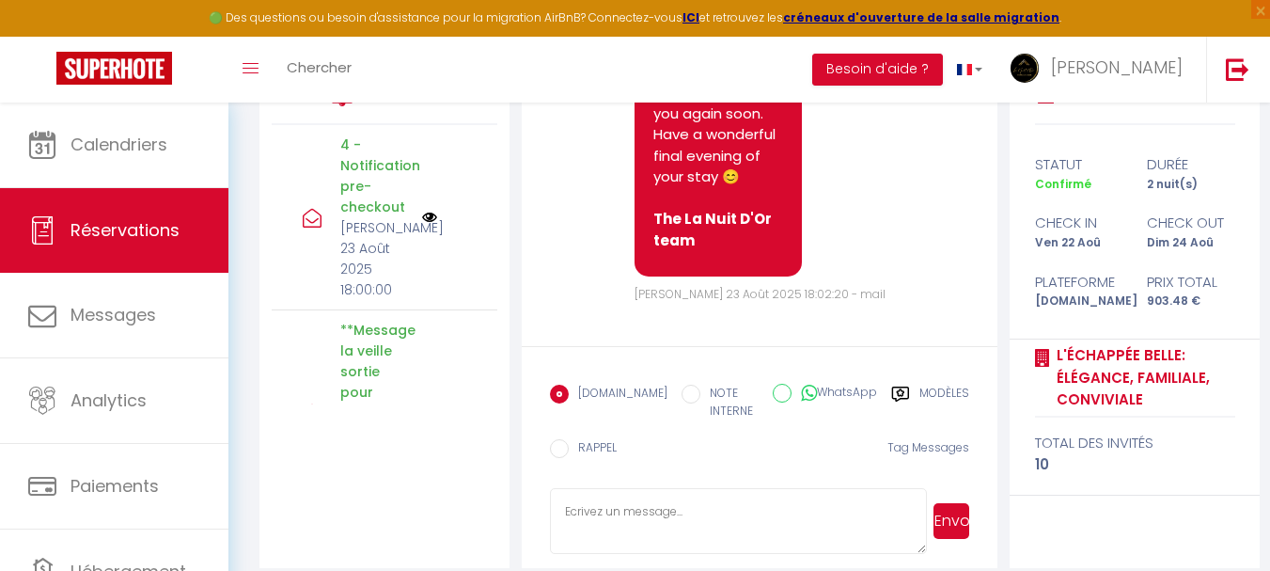
scroll to position [282, 0]
click at [810, 401] on label "WhatsApp" at bounding box center [835, 393] width 86 height 21
click at [792, 401] on input "WhatsApp" at bounding box center [782, 392] width 19 height 19
radio input "true"
radio input "false"
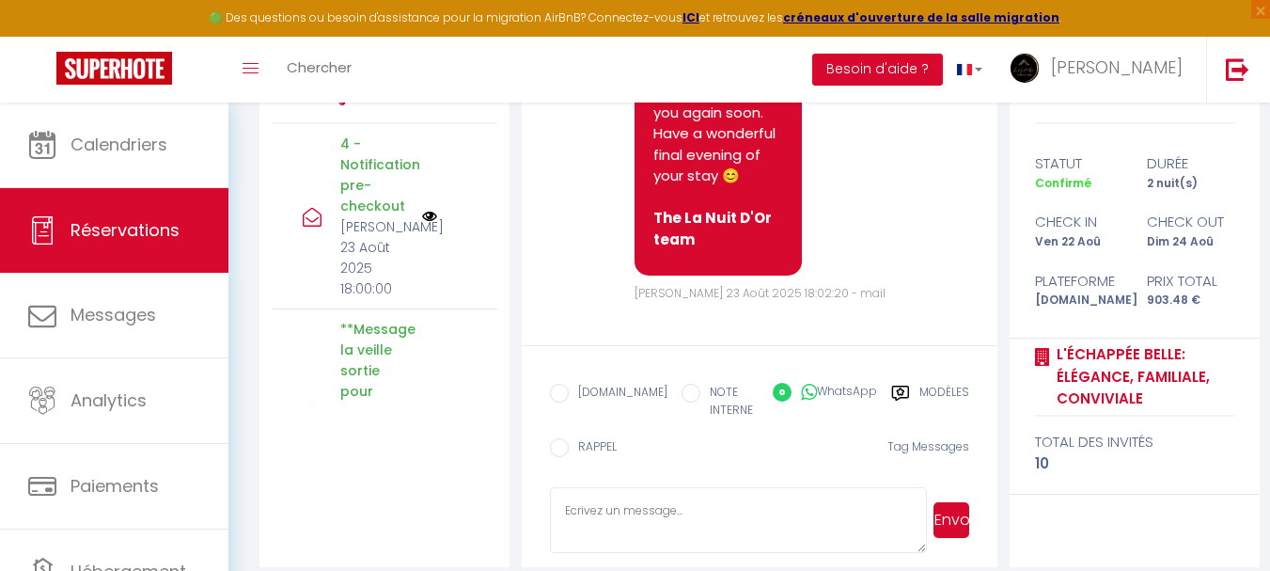
click at [958, 518] on button "Envoyer" at bounding box center [952, 520] width 36 height 36
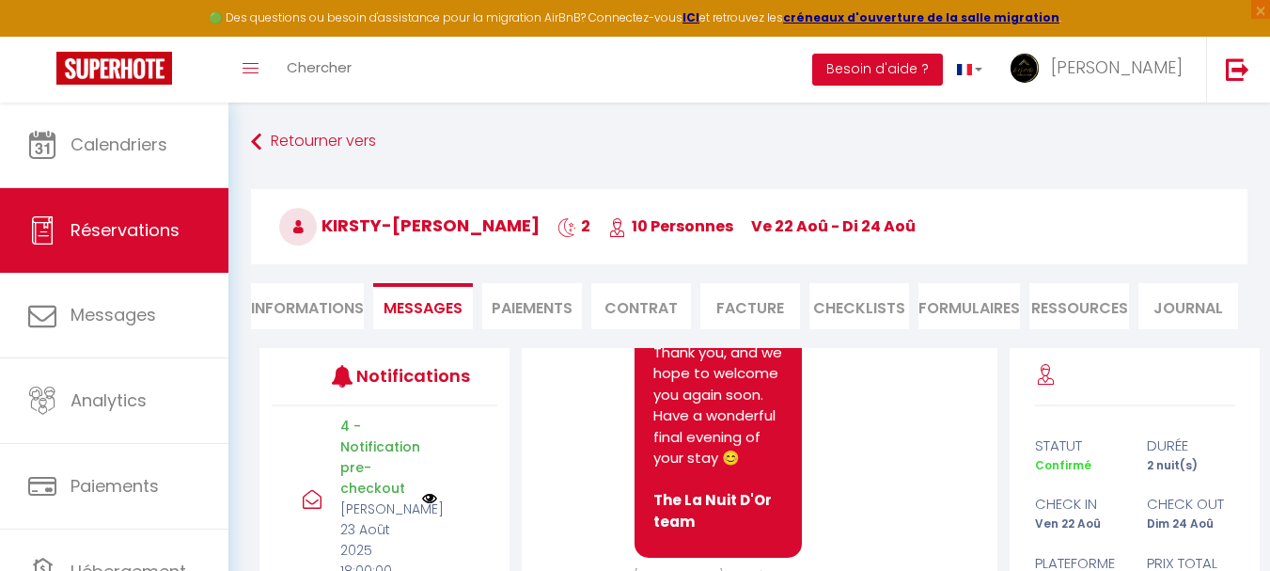
click at [314, 328] on li "Informations" at bounding box center [307, 306] width 113 height 46
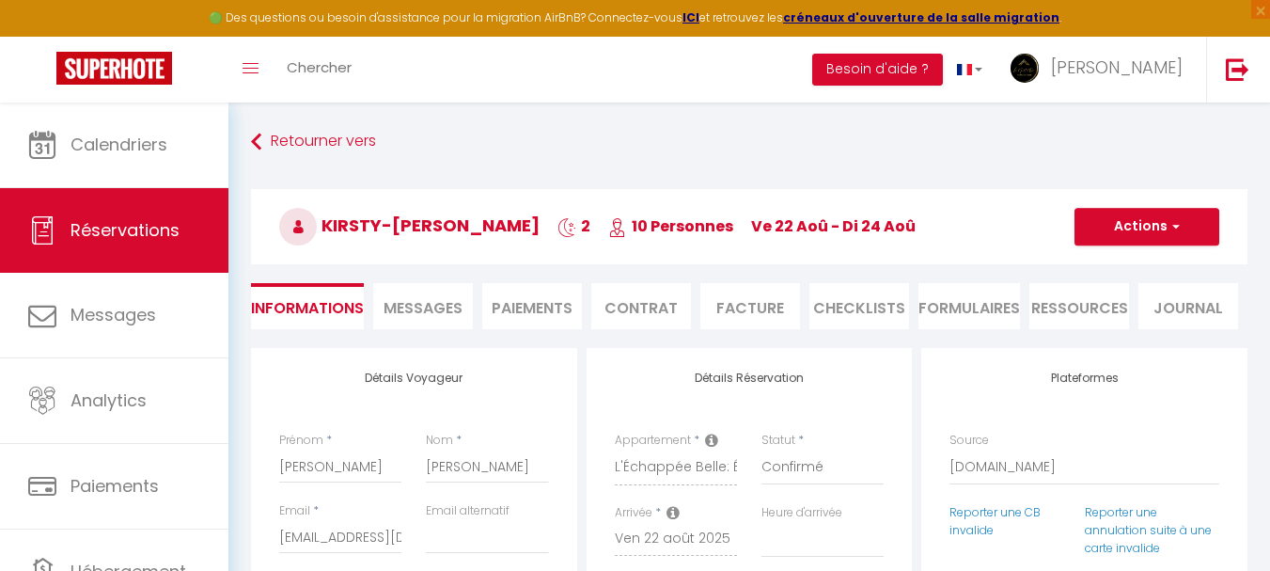
select select
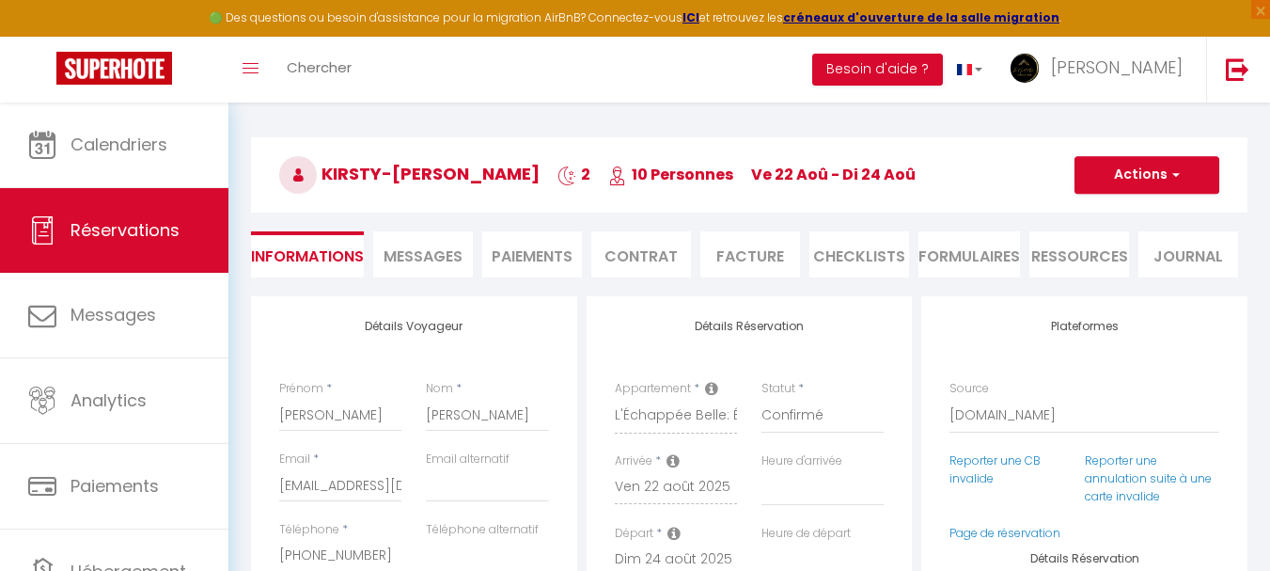
scroll to position [94, 0]
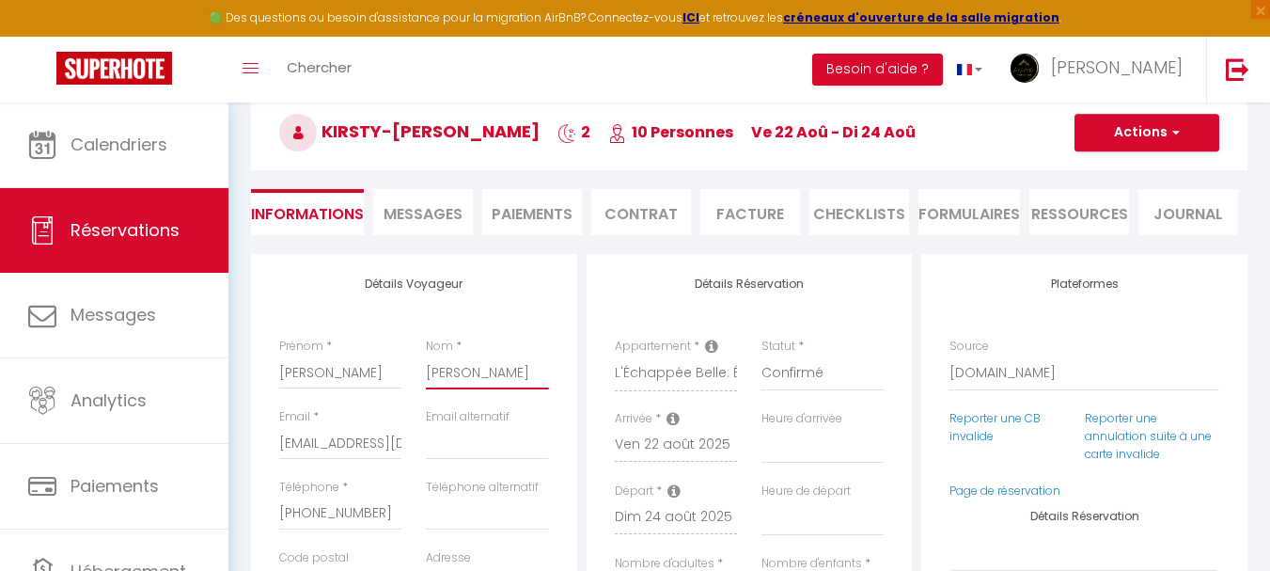
click at [471, 370] on input "[PERSON_NAME]" at bounding box center [487, 372] width 122 height 34
select select
checkbox input "false"
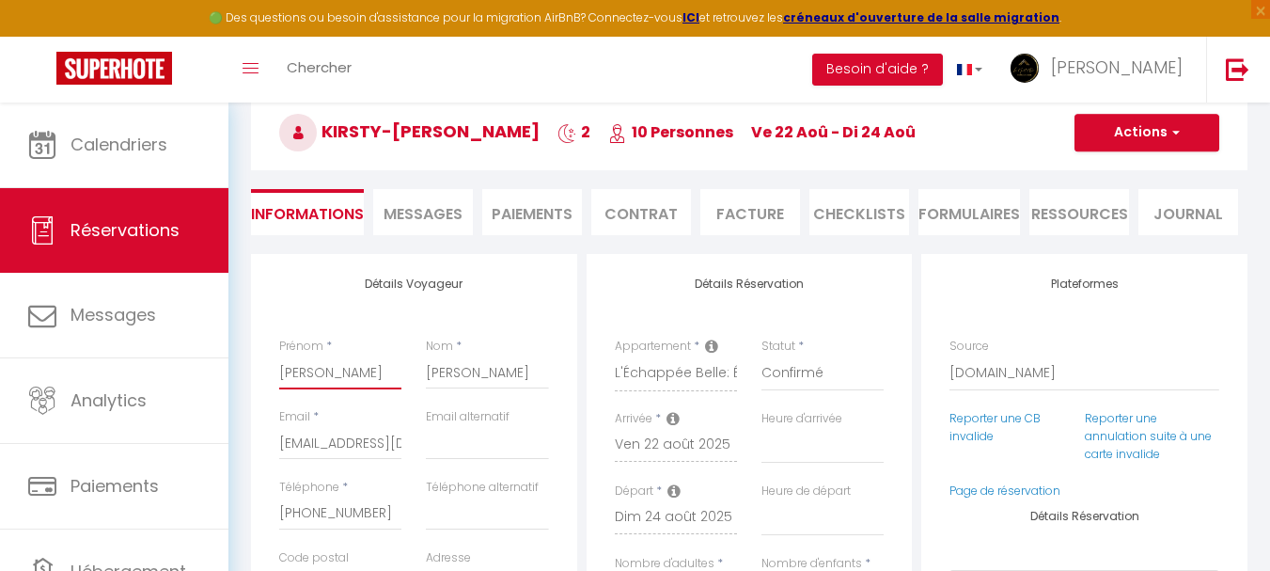
click at [307, 378] on input "[PERSON_NAME]" at bounding box center [340, 372] width 122 height 34
select select
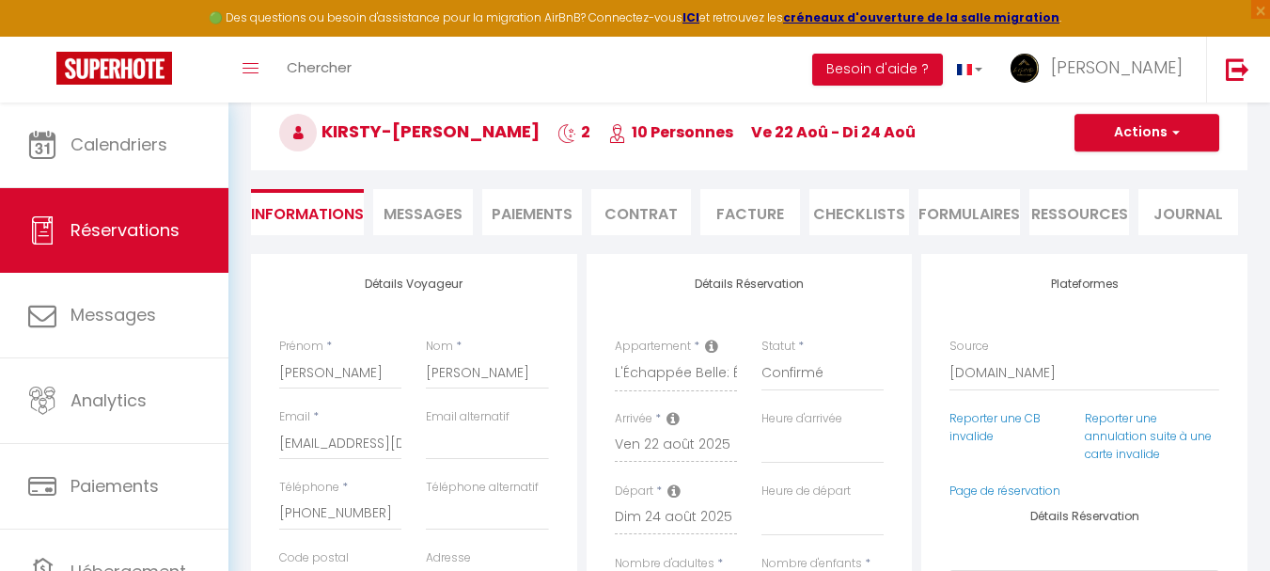
checkbox input "false"
select select
checkbox input "false"
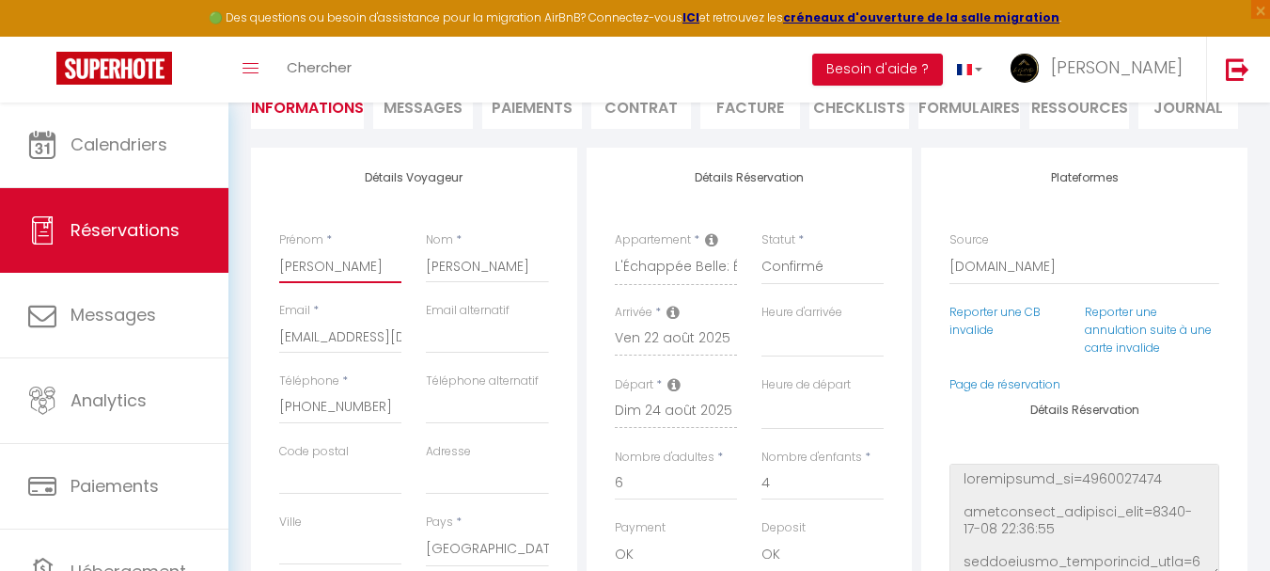
scroll to position [282, 0]
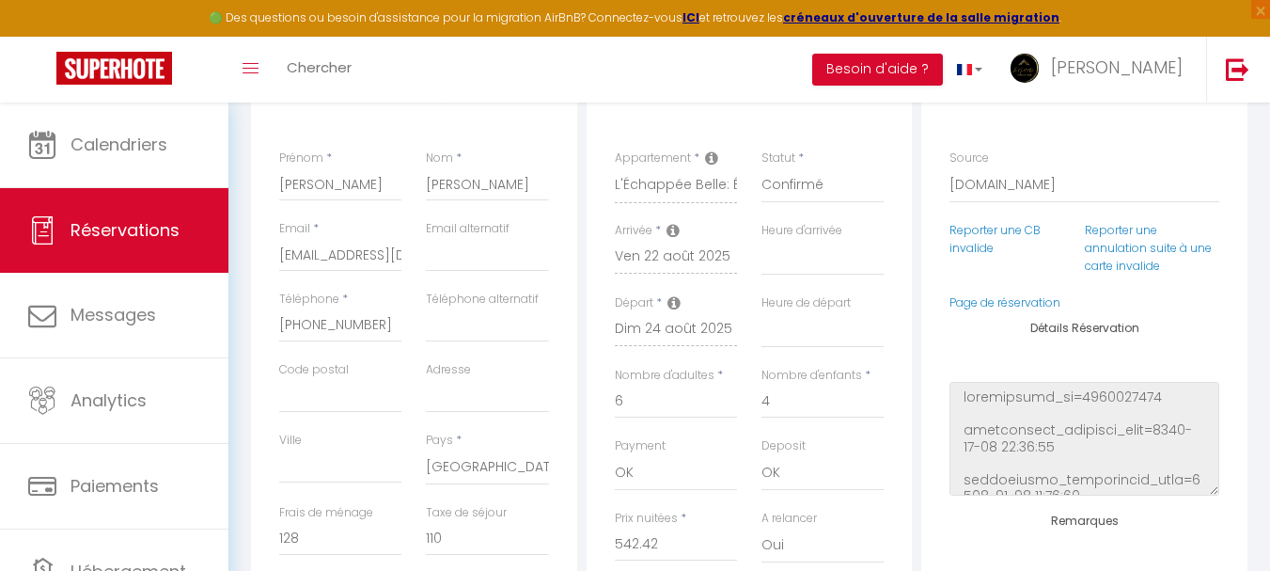
click at [573, 374] on div "Détails Voyageur Prénom * [PERSON_NAME] Nom * [PERSON_NAME] Email * [EMAIL_ADDR…" at bounding box center [414, 402] width 326 height 672
select select
checkbox input "false"
select select
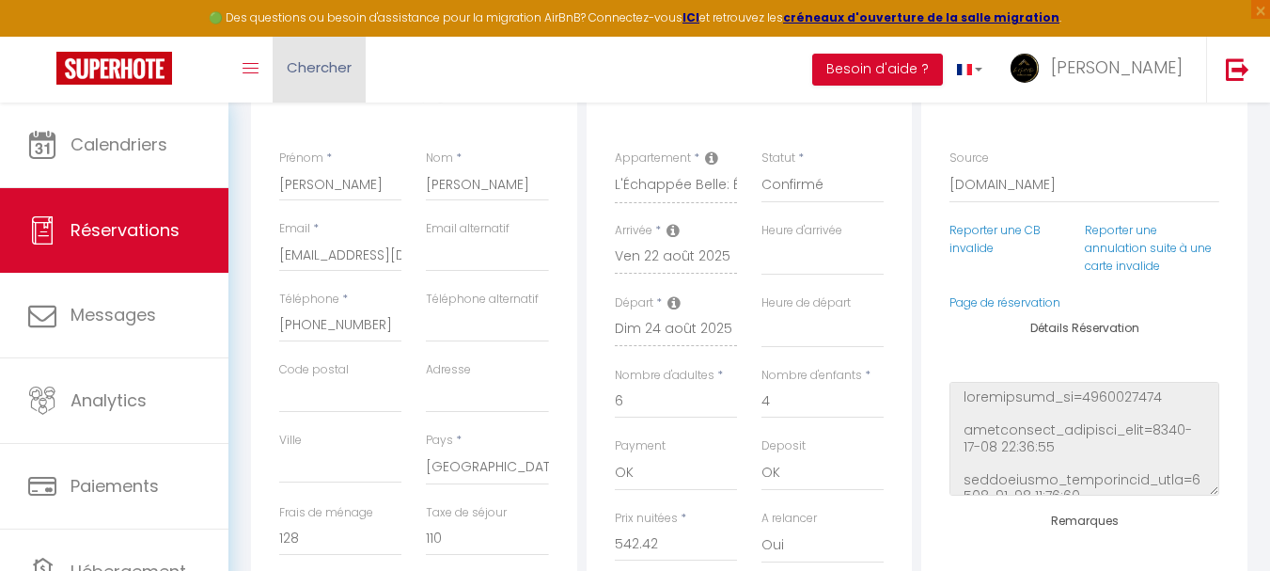
select select
checkbox input "false"
select select
checkbox input "false"
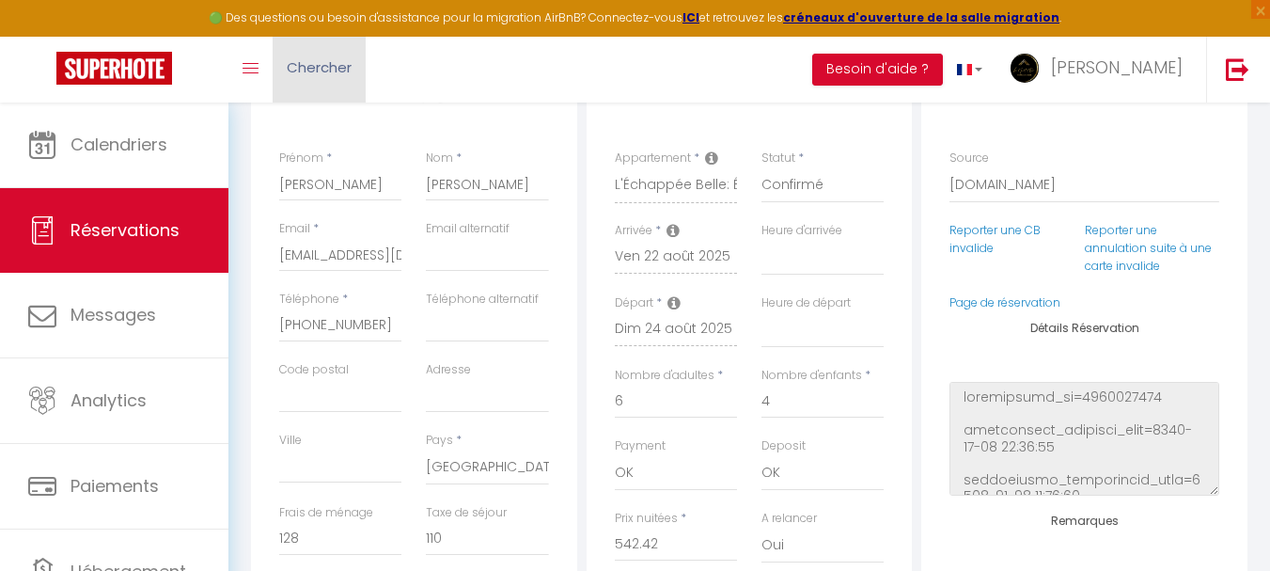
select select
checkbox input "false"
select select
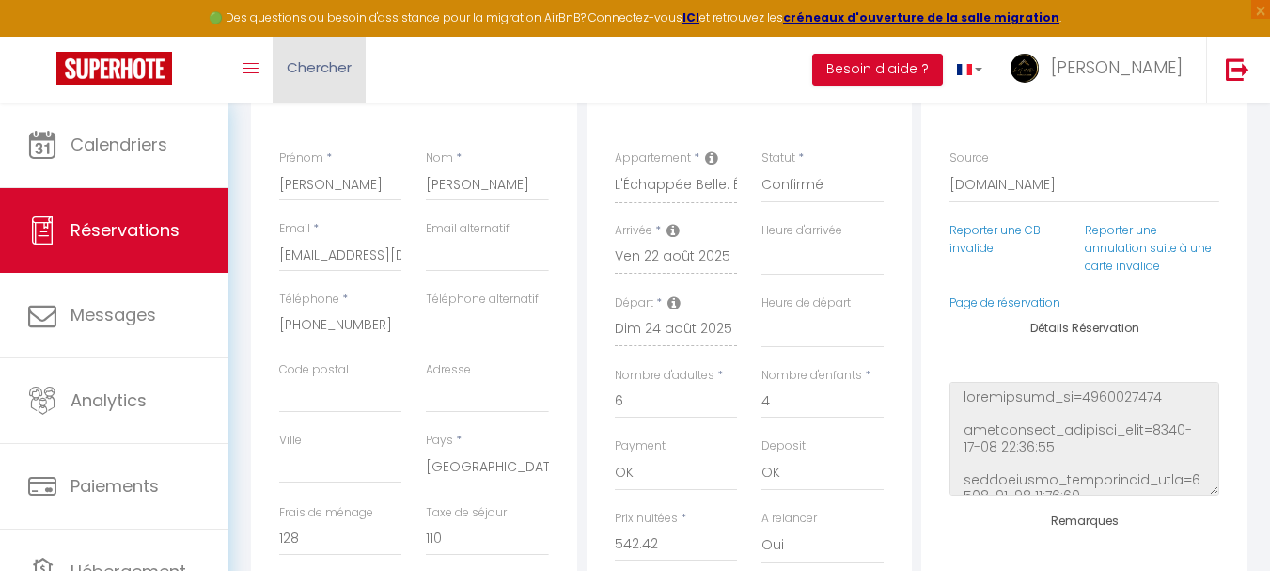
checkbox input "false"
select select
checkbox input "false"
select select
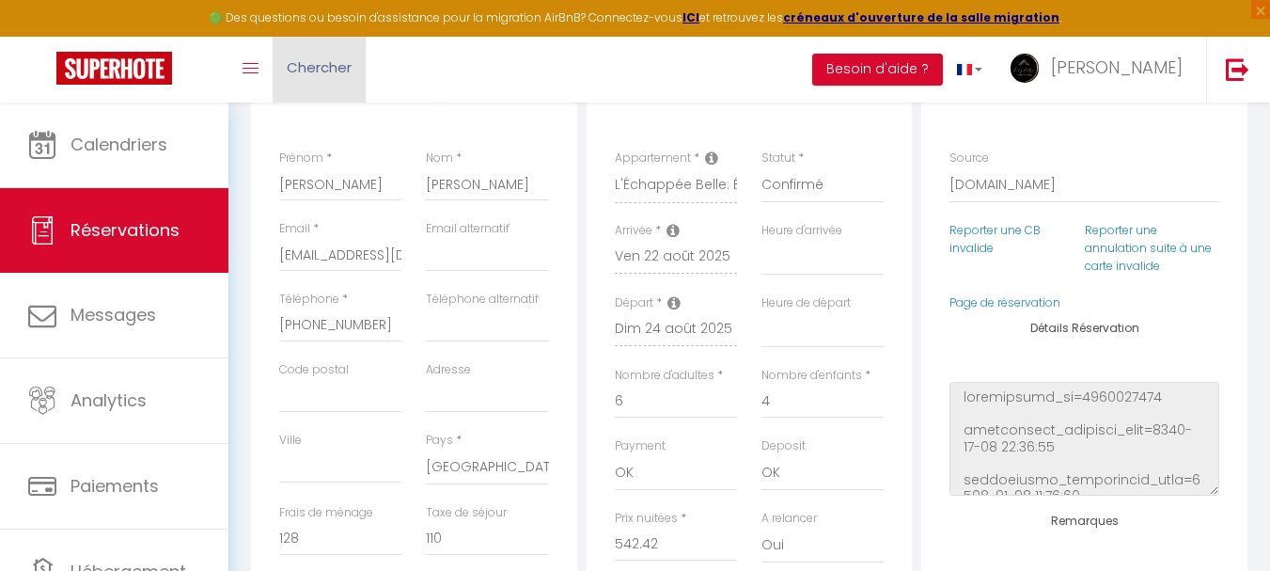
select select
checkbox input "false"
select select
checkbox input "false"
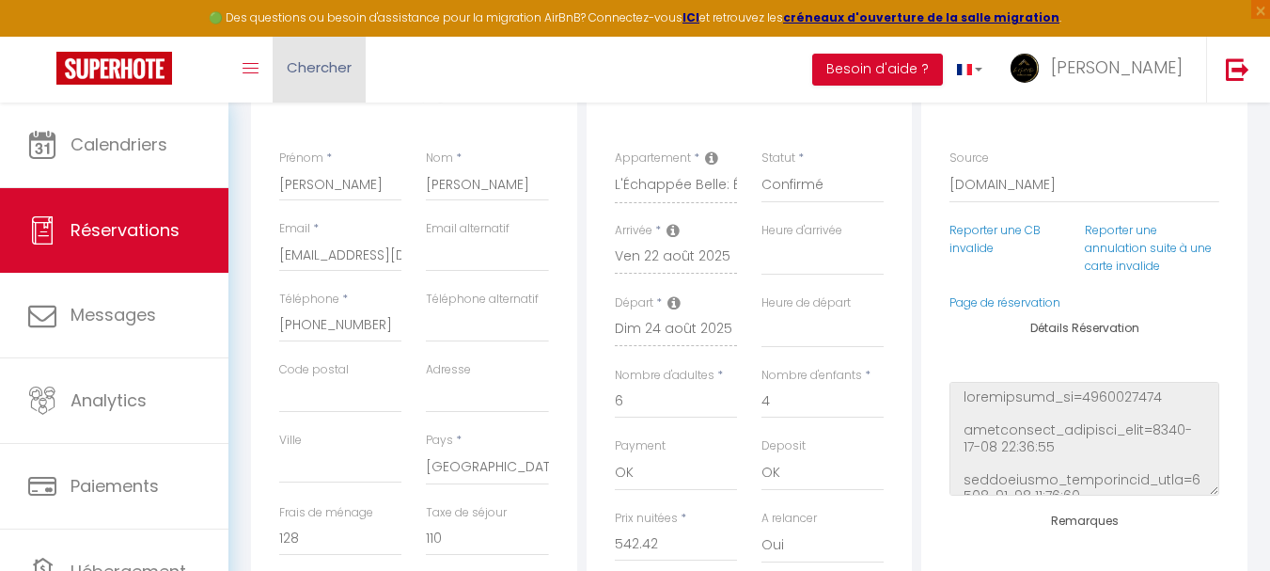
select select
checkbox input "false"
select select
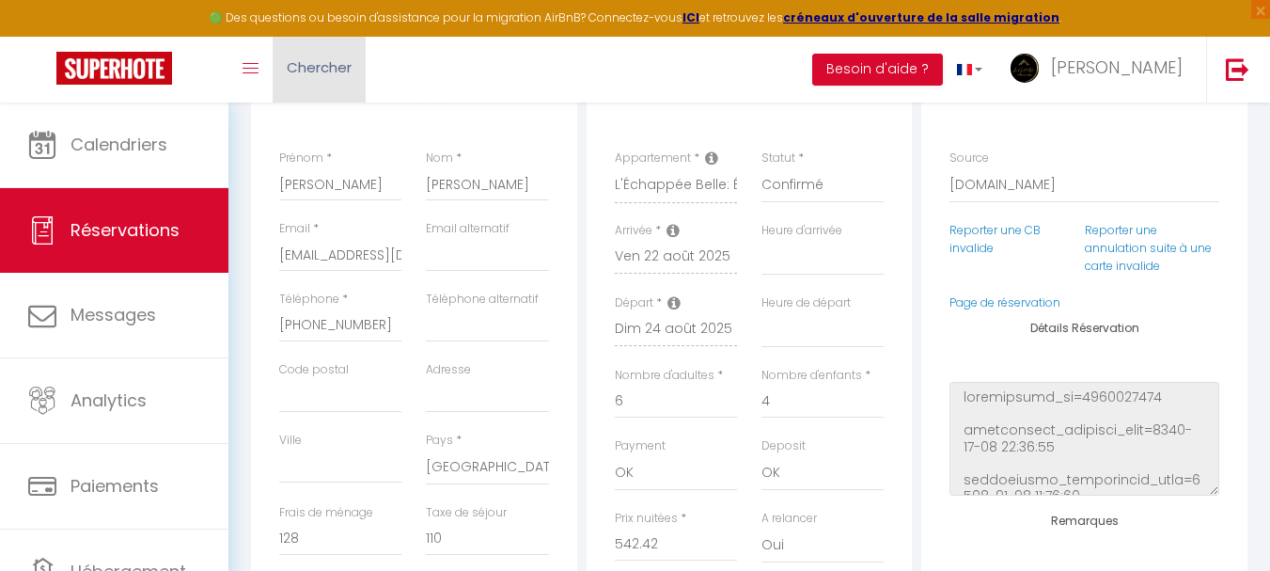
checkbox input "false"
select select
checkbox input "false"
select select
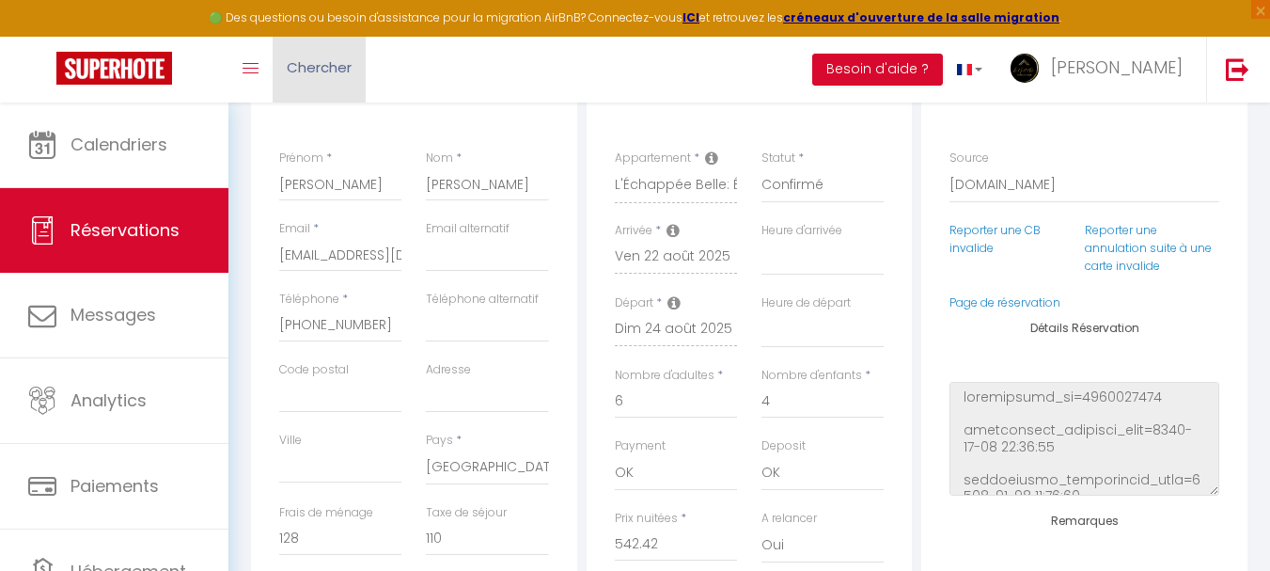
select select
checkbox input "false"
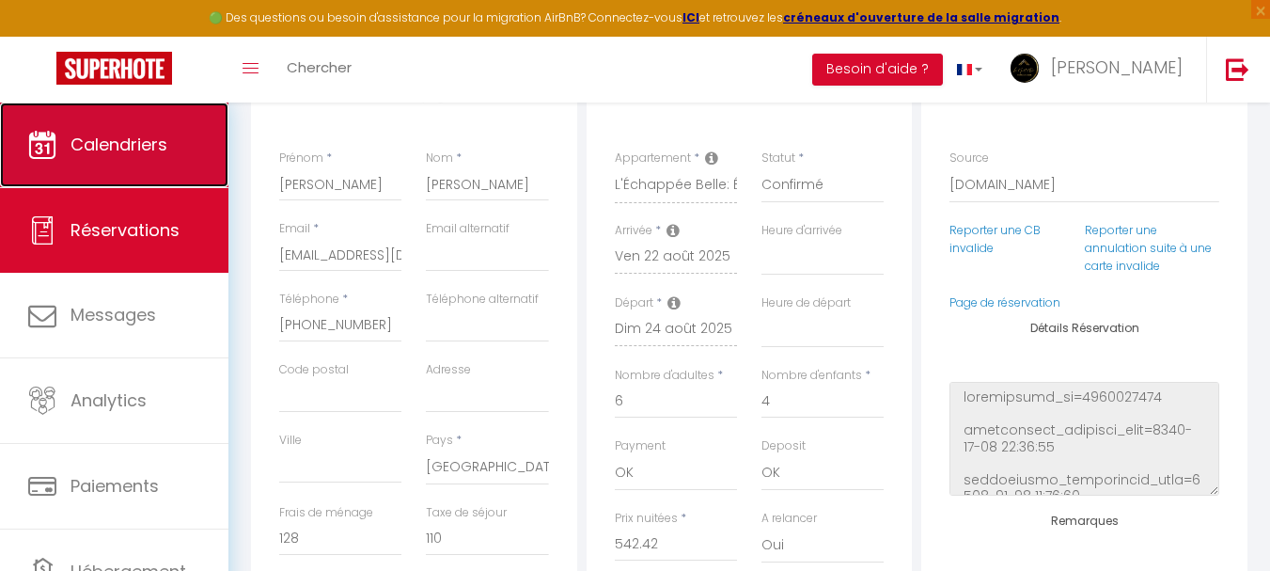
click at [153, 131] on link "Calendriers" at bounding box center [114, 144] width 228 height 85
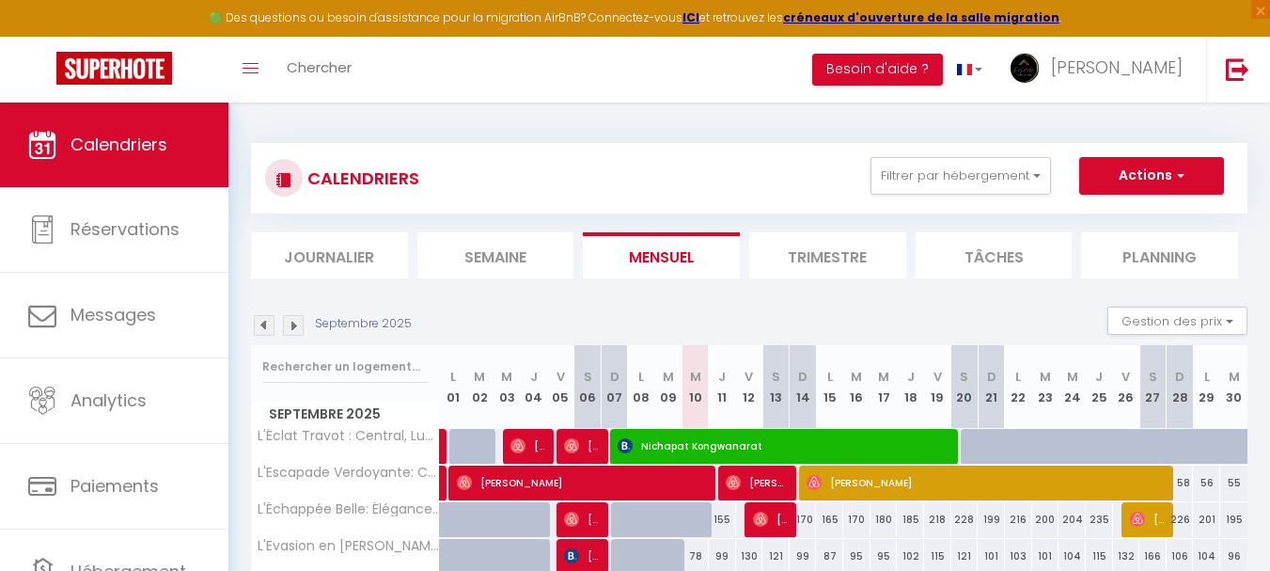
click at [259, 322] on img at bounding box center [264, 325] width 21 height 21
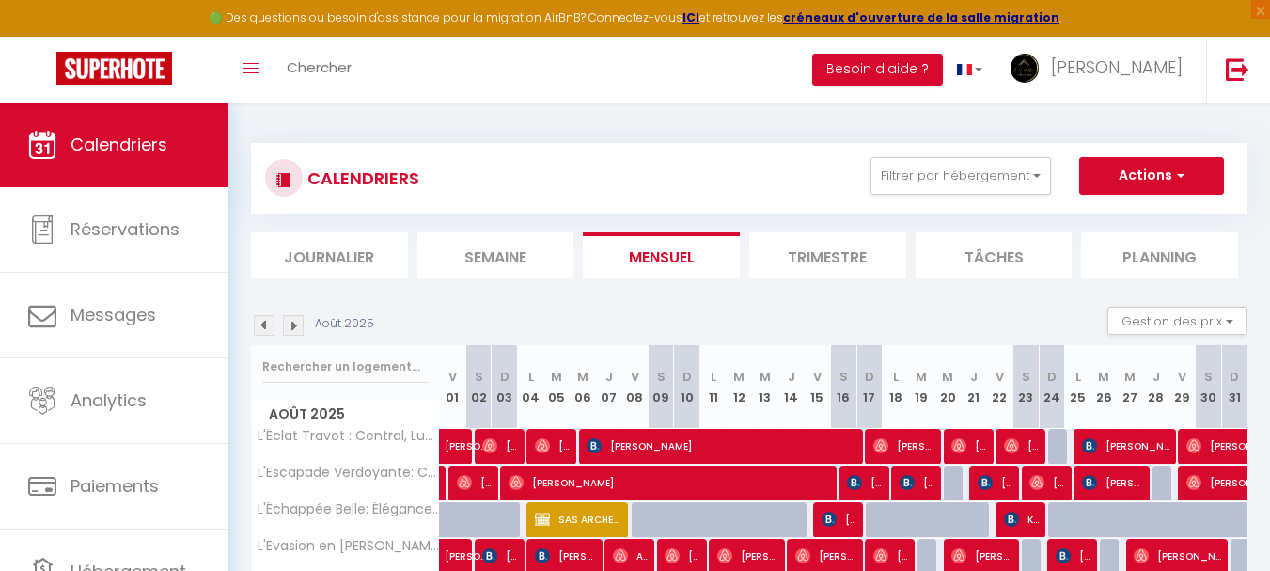
click at [259, 322] on img at bounding box center [264, 325] width 21 height 21
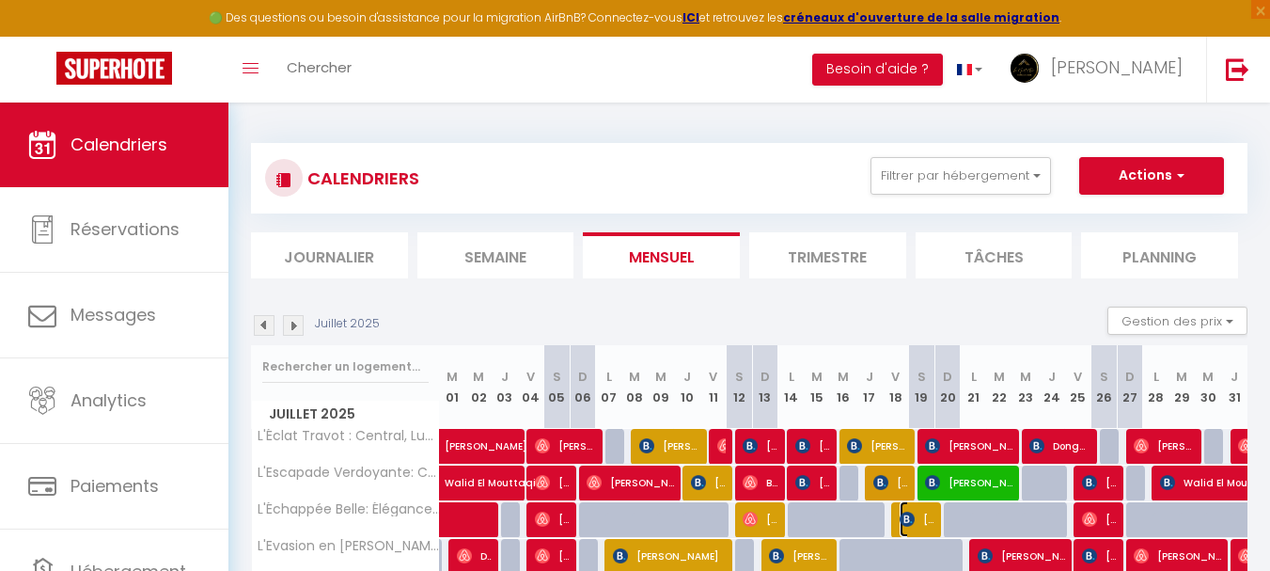
click at [916, 520] on span "[PERSON_NAME] [PERSON_NAME] Butte" at bounding box center [917, 519] width 35 height 36
select select "OK"
select select "0"
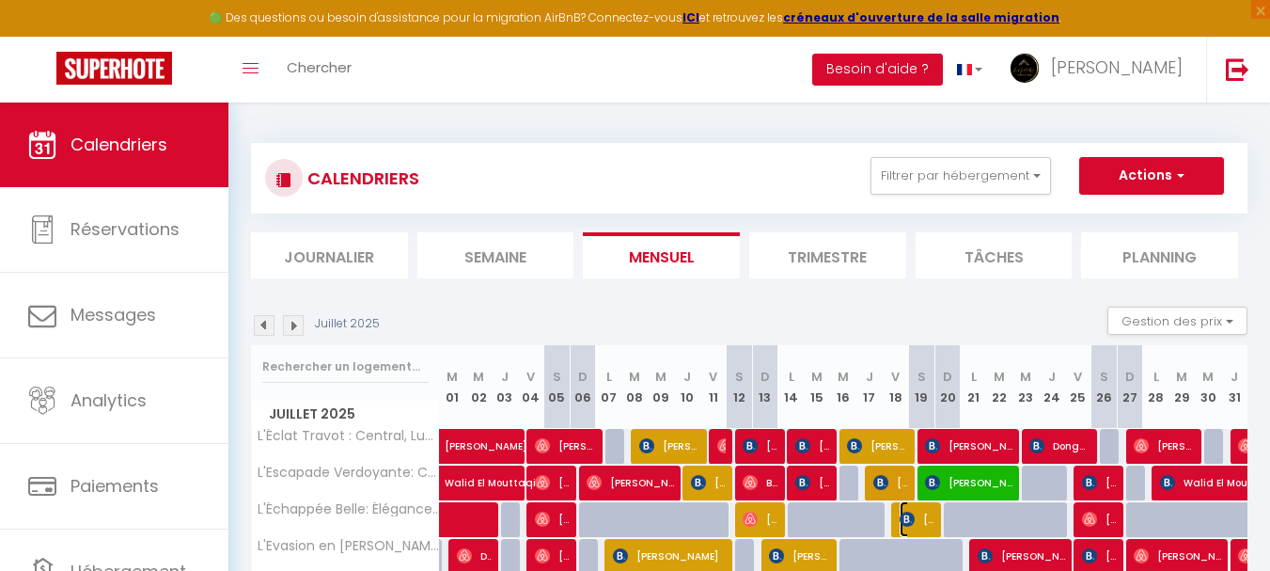
select select "1"
select select
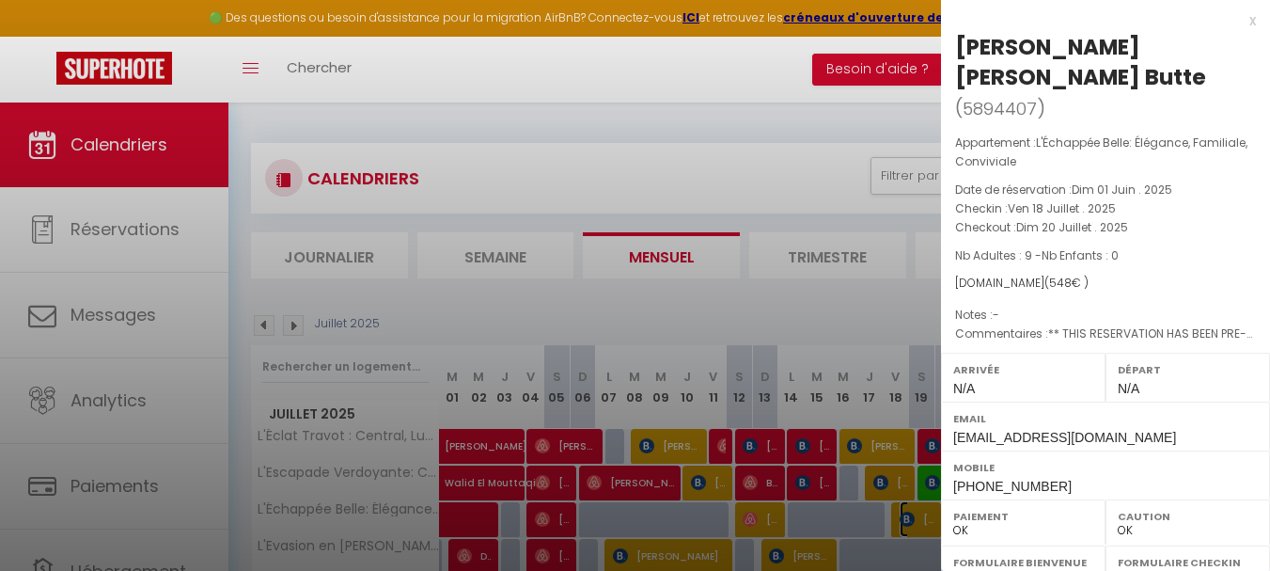
select select "47392"
click at [1237, 21] on div "x" at bounding box center [1098, 20] width 315 height 23
